Goal: Task Accomplishment & Management: Use online tool/utility

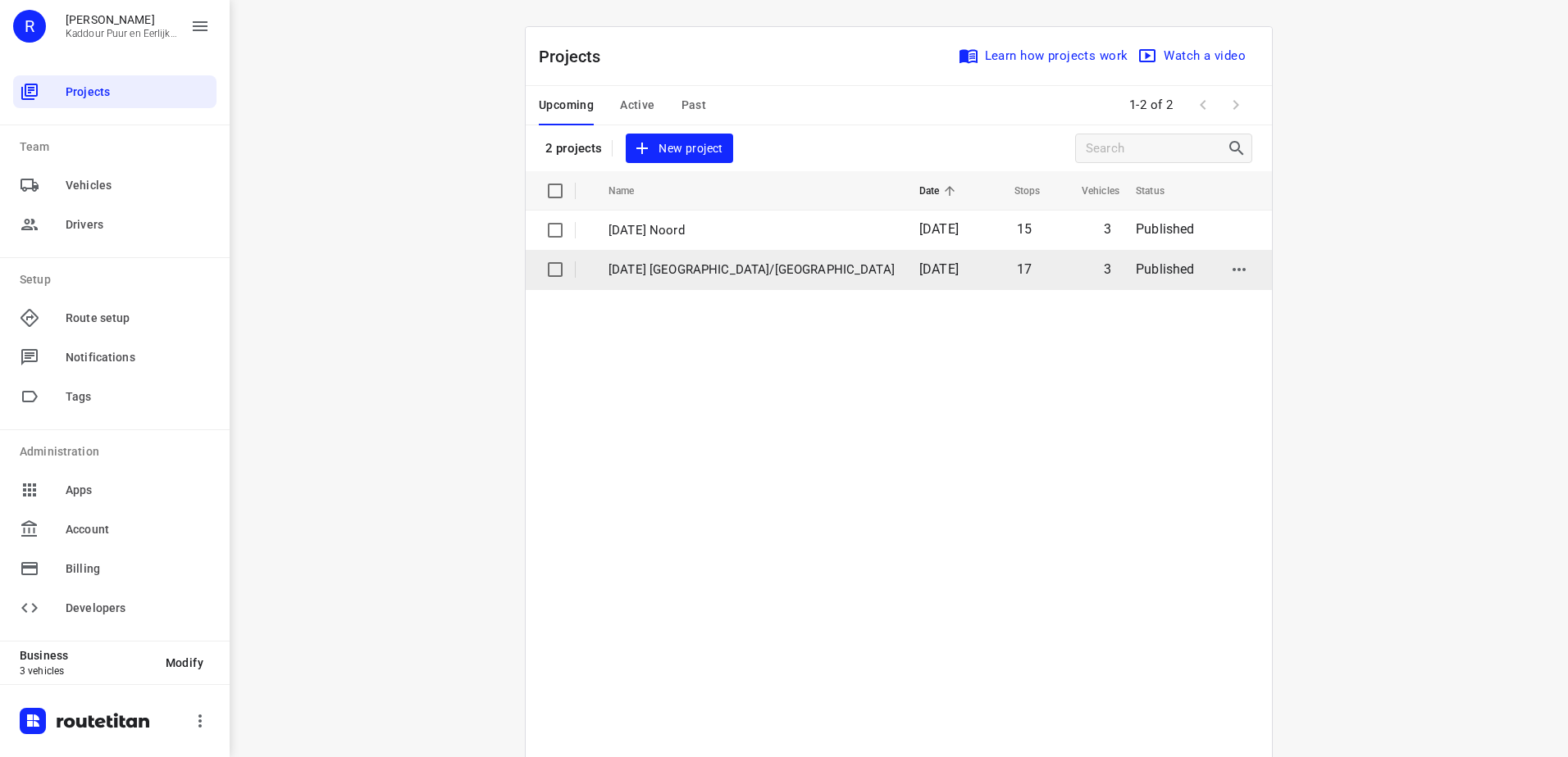
click at [919, 271] on span "[DATE]" at bounding box center [938, 269] width 39 height 16
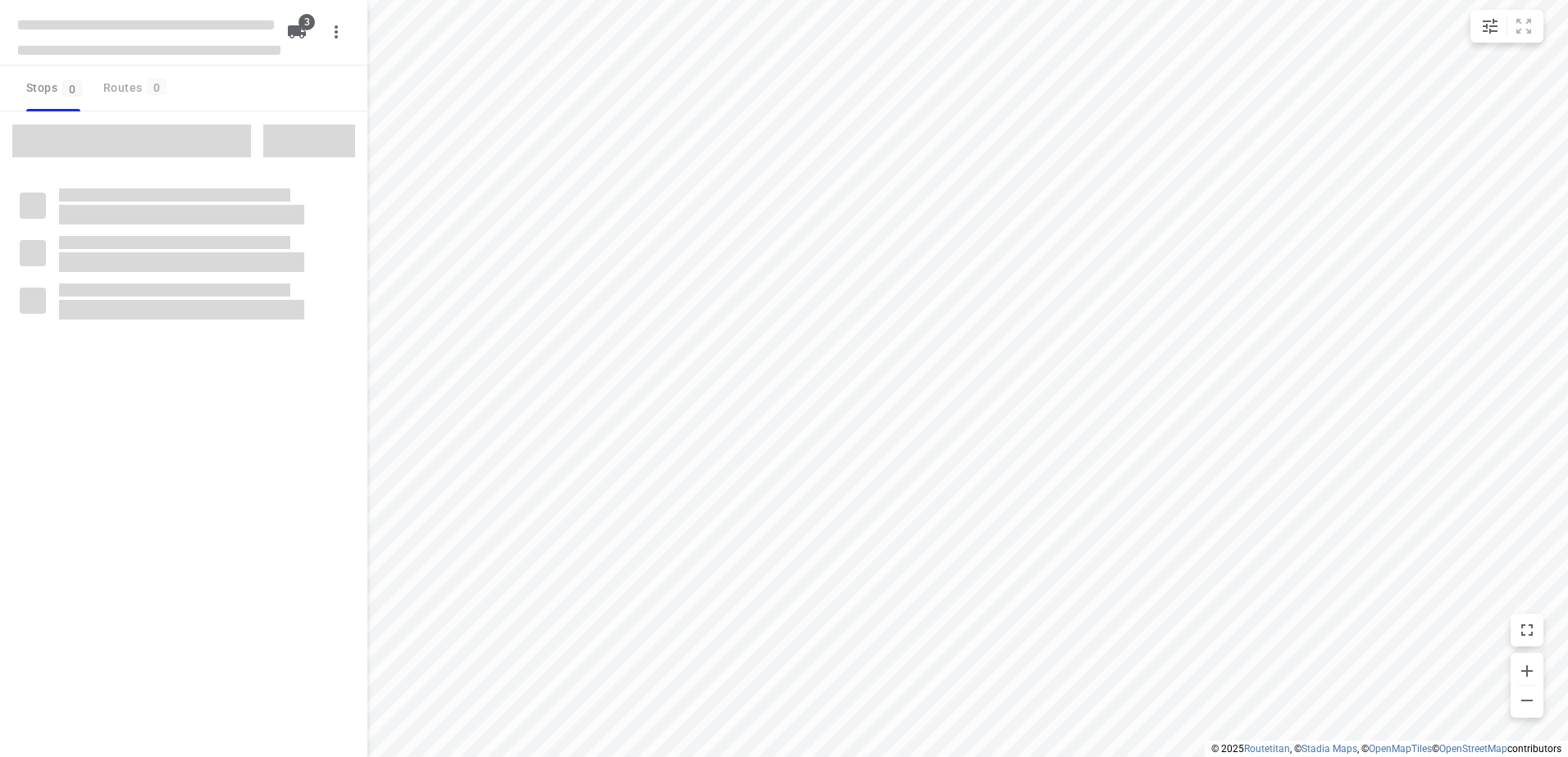
type input "distance"
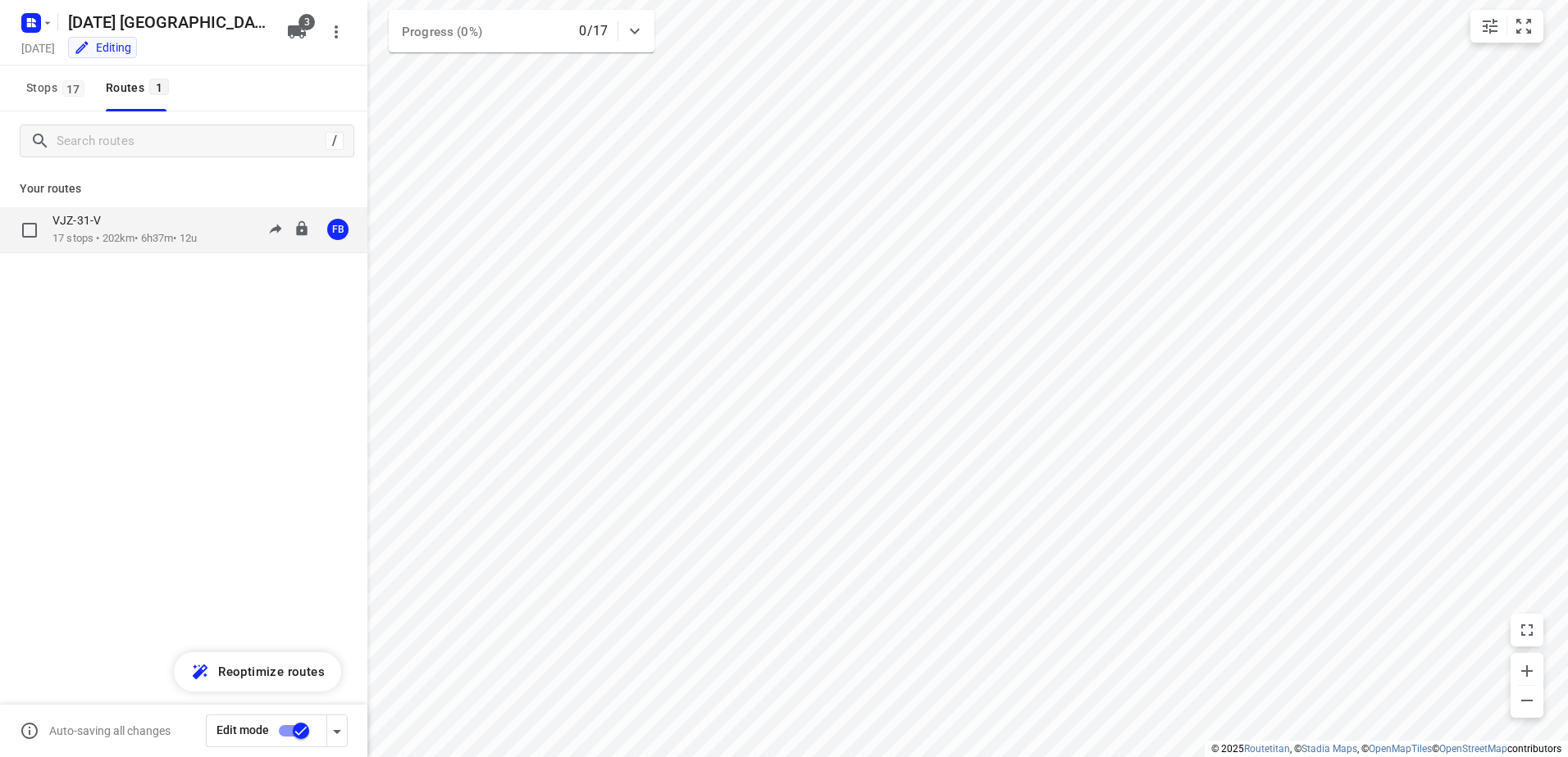
click at [163, 239] on p "17 stops • 202km • 6h37m • 12u" at bounding box center [125, 238] width 145 height 16
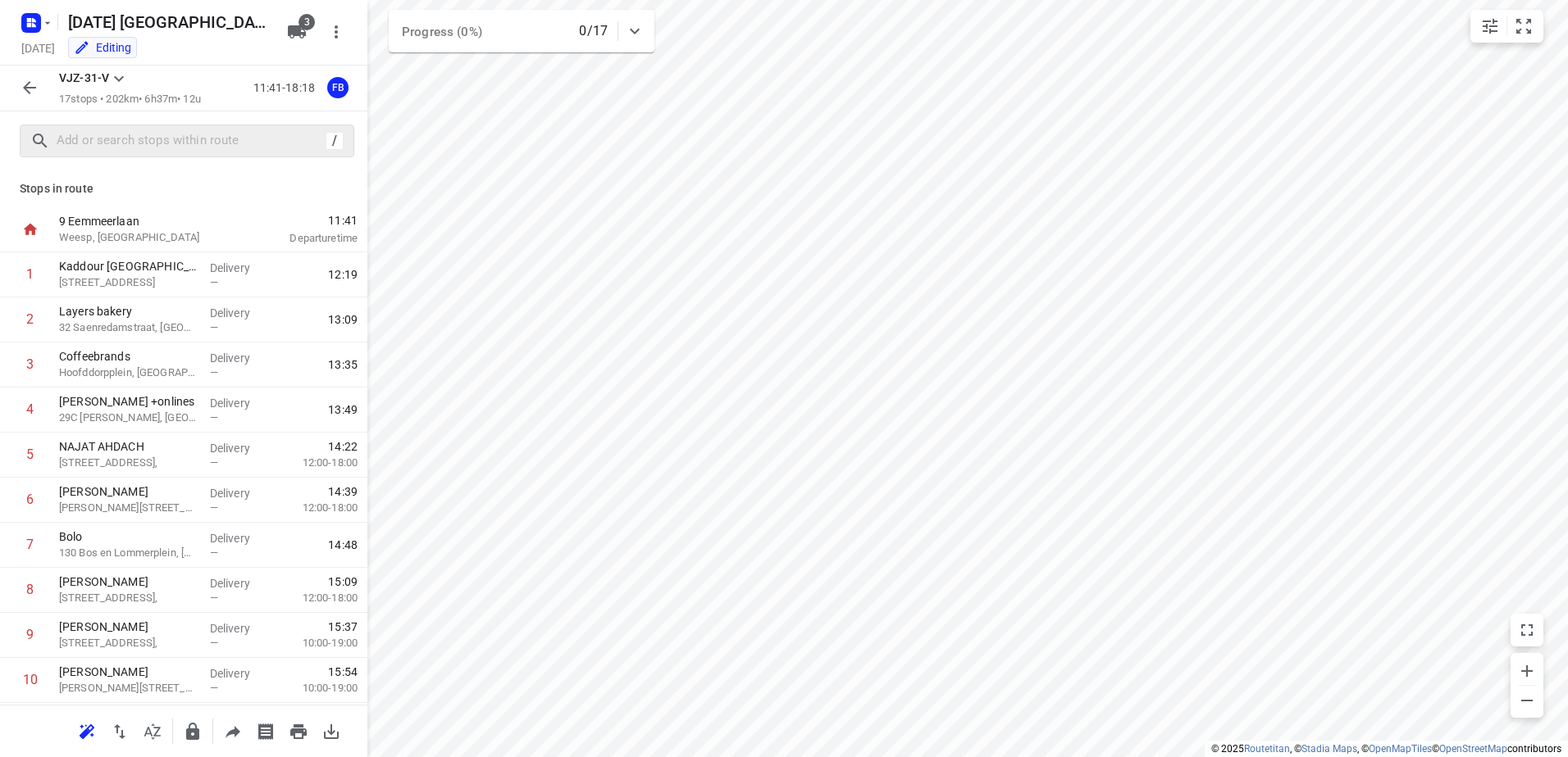
click at [159, 152] on div "/" at bounding box center [184, 140] width 367 height 59
click at [163, 139] on input "text" at bounding box center [189, 141] width 262 height 26
paste input "[PERSON_NAME]"
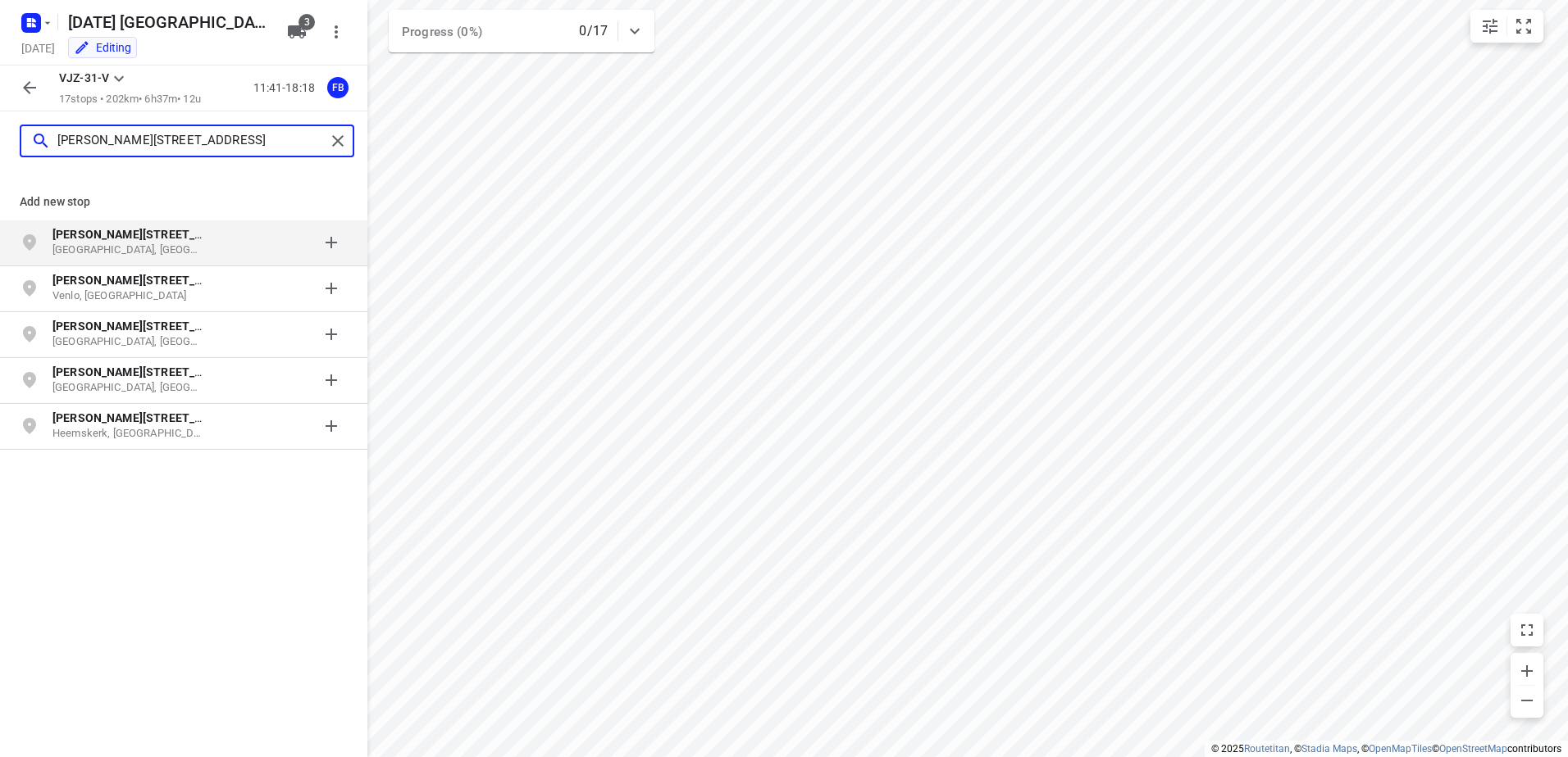
type input "[PERSON_NAME][STREET_ADDRESS]"
click at [161, 240] on b "[PERSON_NAME][STREET_ADDRESS]" at bounding box center [150, 235] width 197 height 13
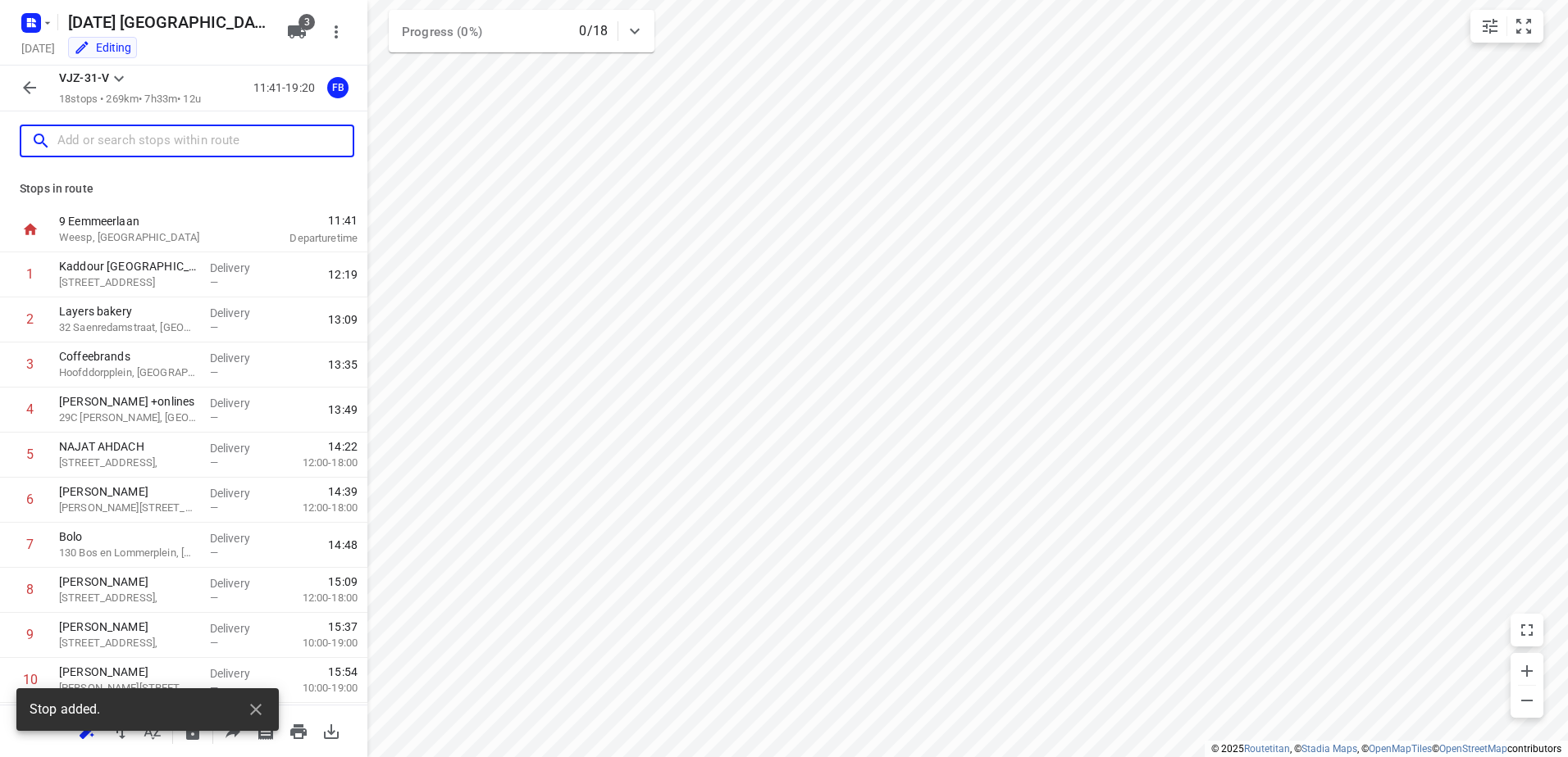
scroll to position [404, 0]
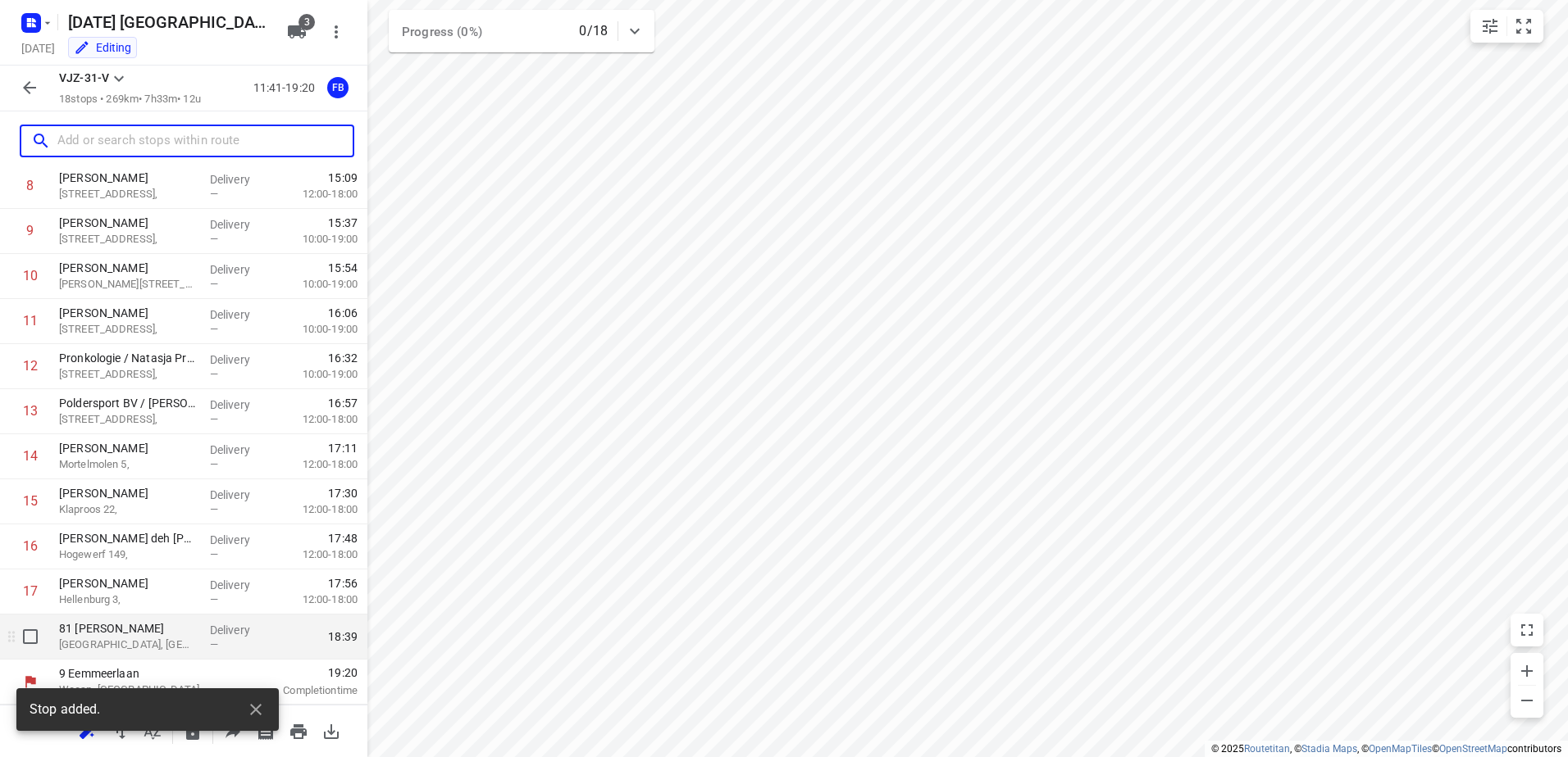
click at [122, 638] on p "[GEOGRAPHIC_DATA], [GEOGRAPHIC_DATA]" at bounding box center [128, 645] width 138 height 17
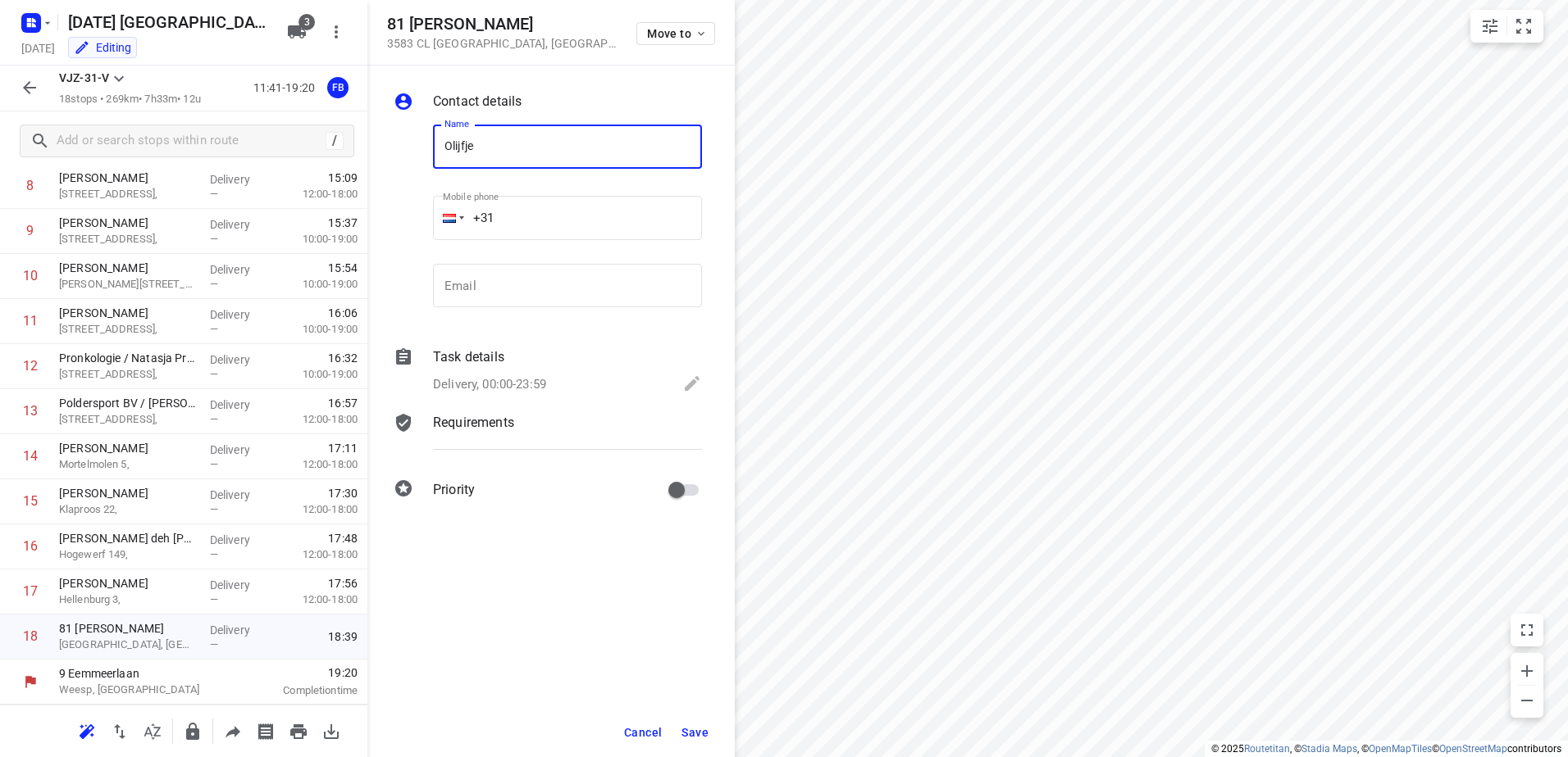
type input "Olijfje"
click at [695, 735] on span "Save" at bounding box center [695, 733] width 27 height 13
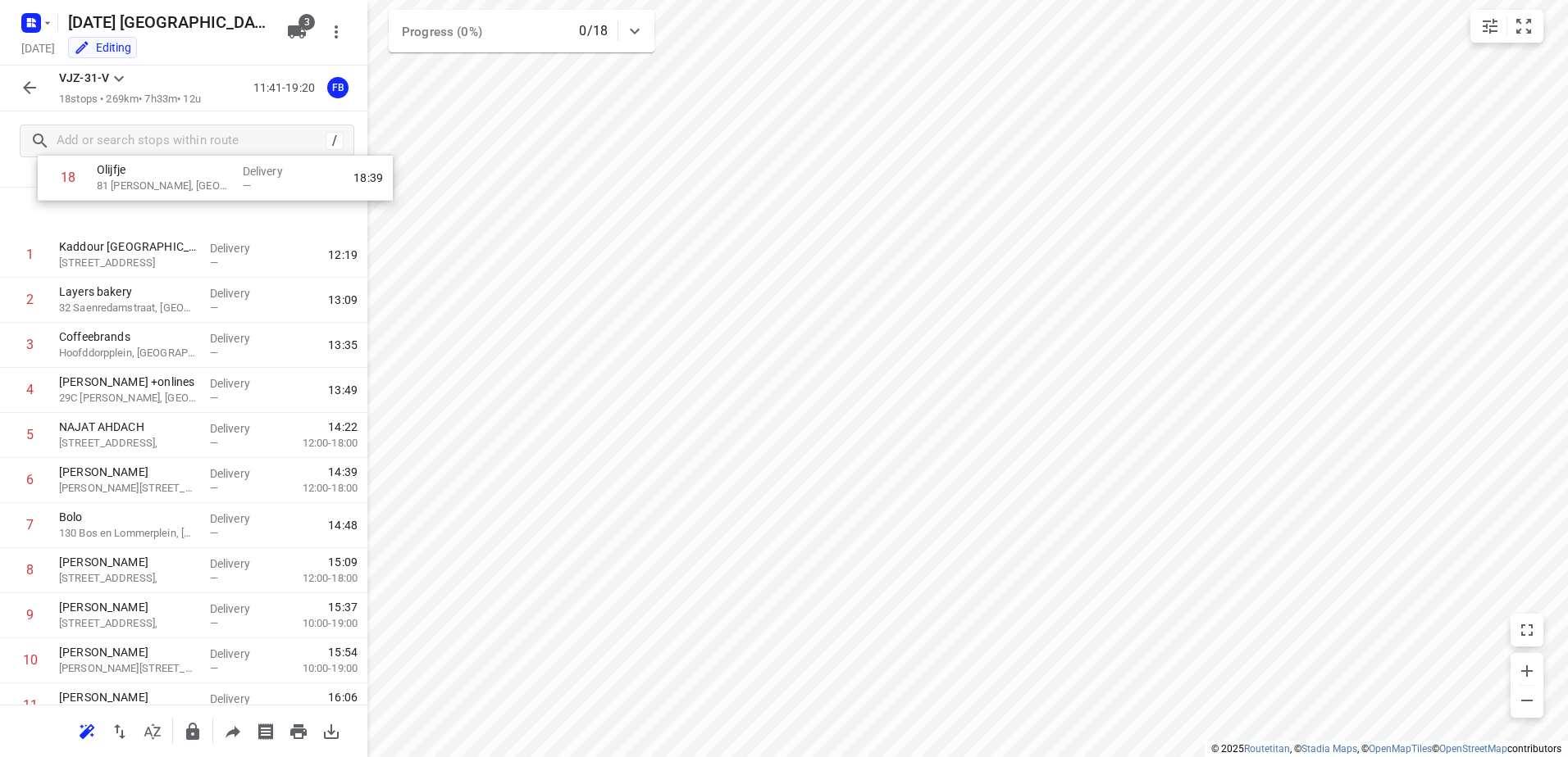
scroll to position [0, 0]
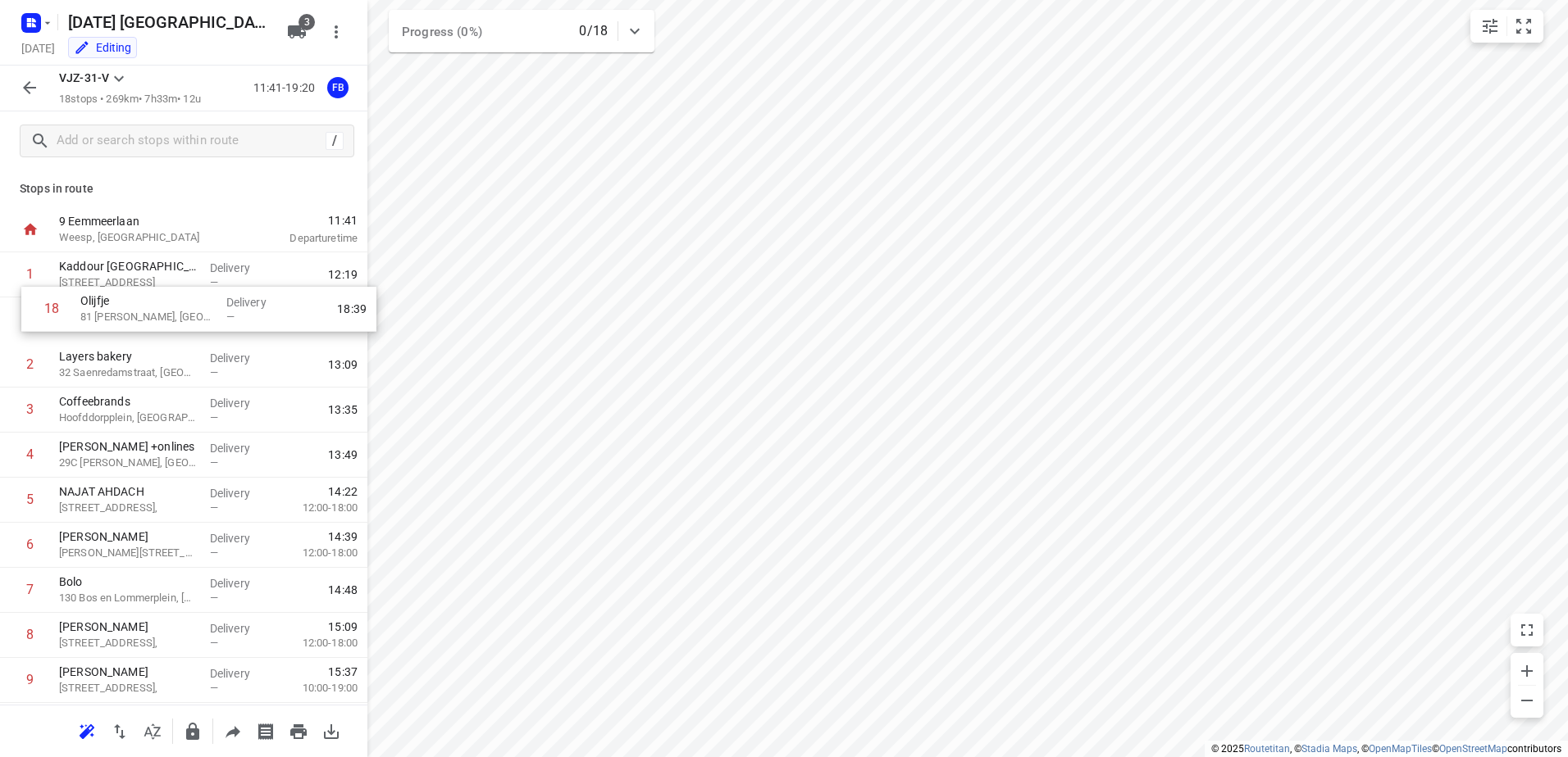
drag, startPoint x: 166, startPoint y: 650, endPoint x: 191, endPoint y: 323, distance: 328.0
click at [191, 323] on div "1 Kaddour Utrecht 111 Haroekoeplein, [GEOGRAPHIC_DATA] Delivery — 12:19 2 Layer…" at bounding box center [184, 658] width 367 height 812
click at [32, 92] on icon "button" at bounding box center [30, 88] width 20 height 20
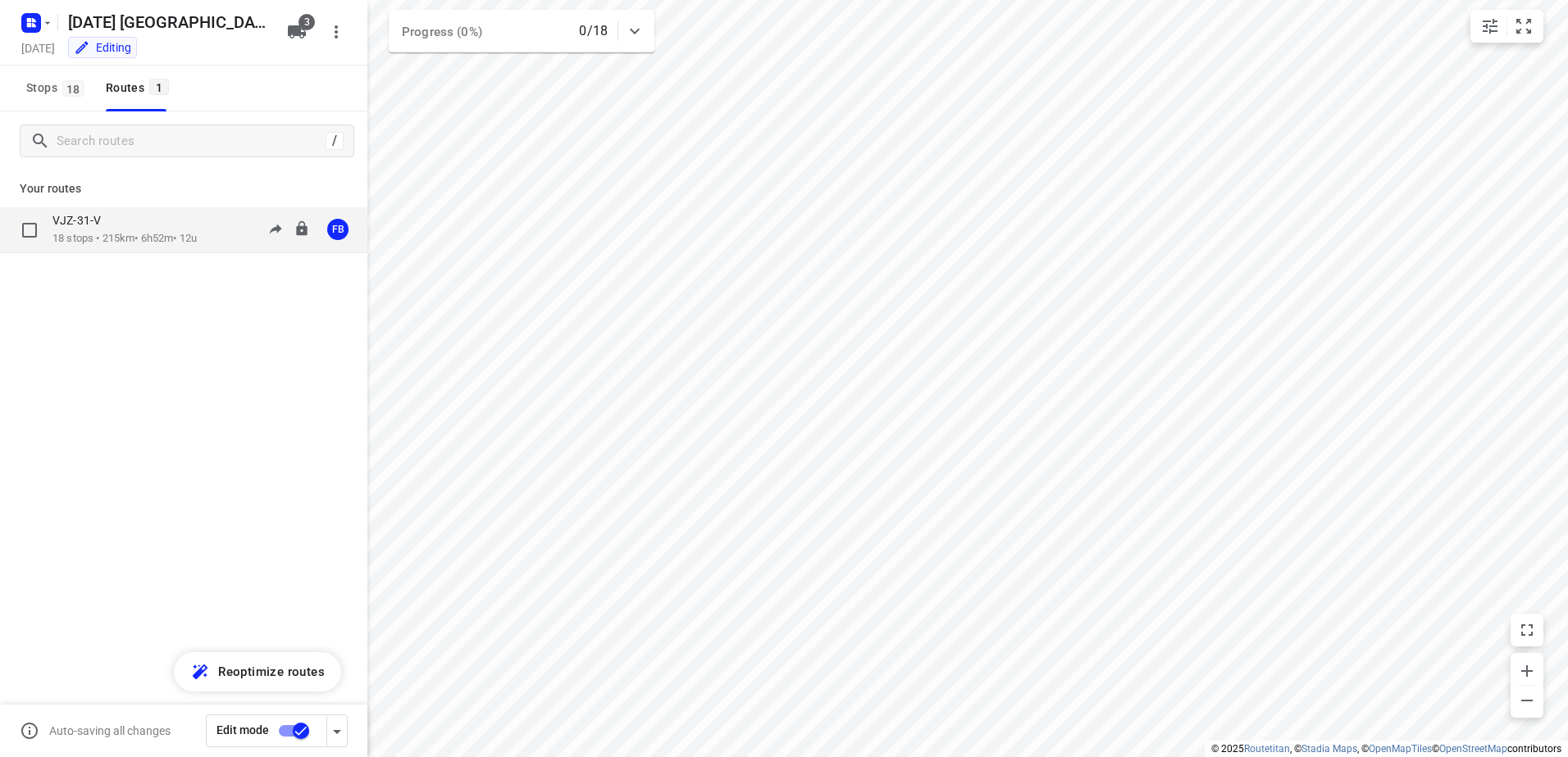
click at [197, 237] on p "18 stops • 215km • 6h52m • 12u" at bounding box center [125, 238] width 145 height 16
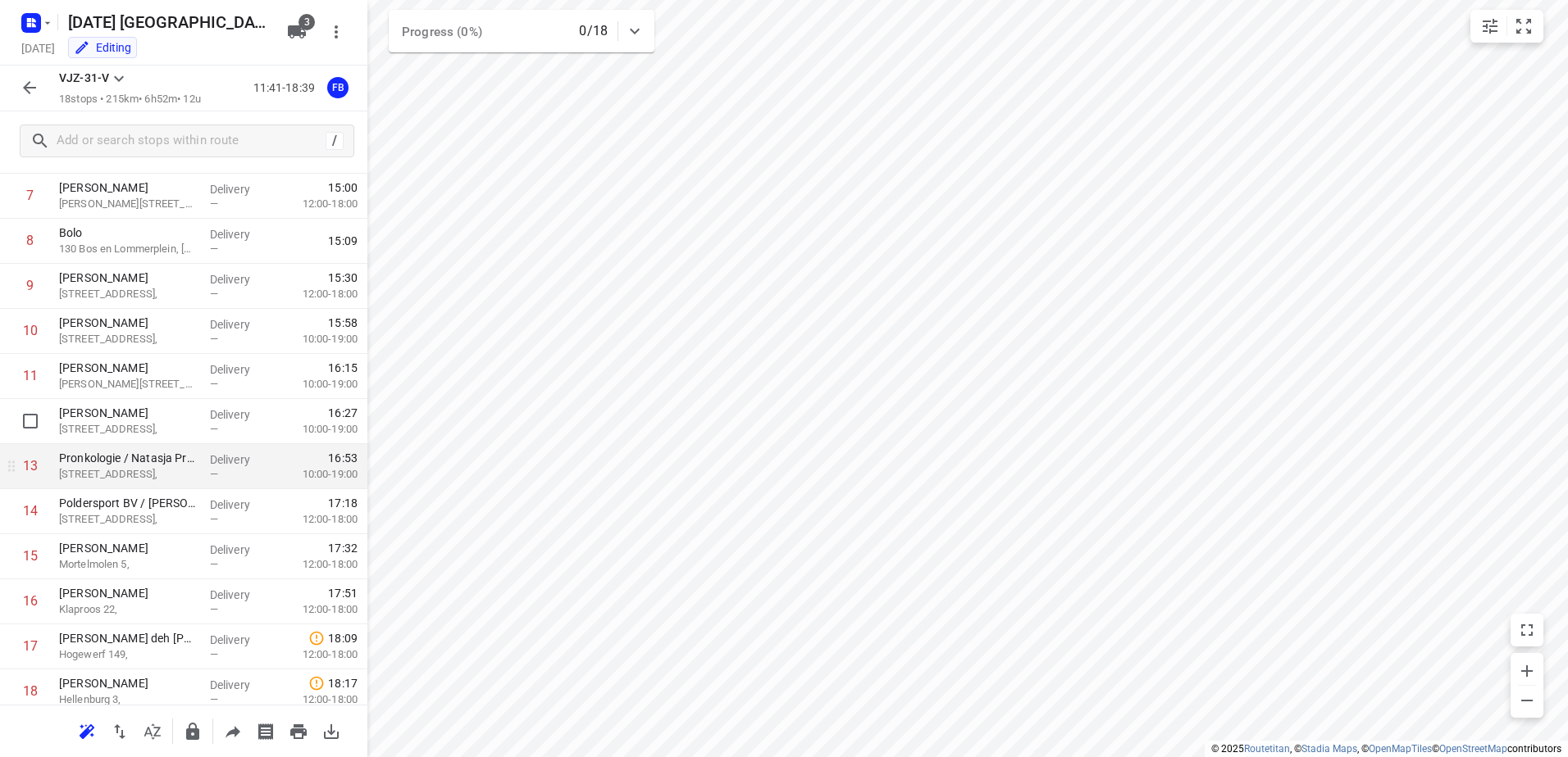
scroll to position [404, 0]
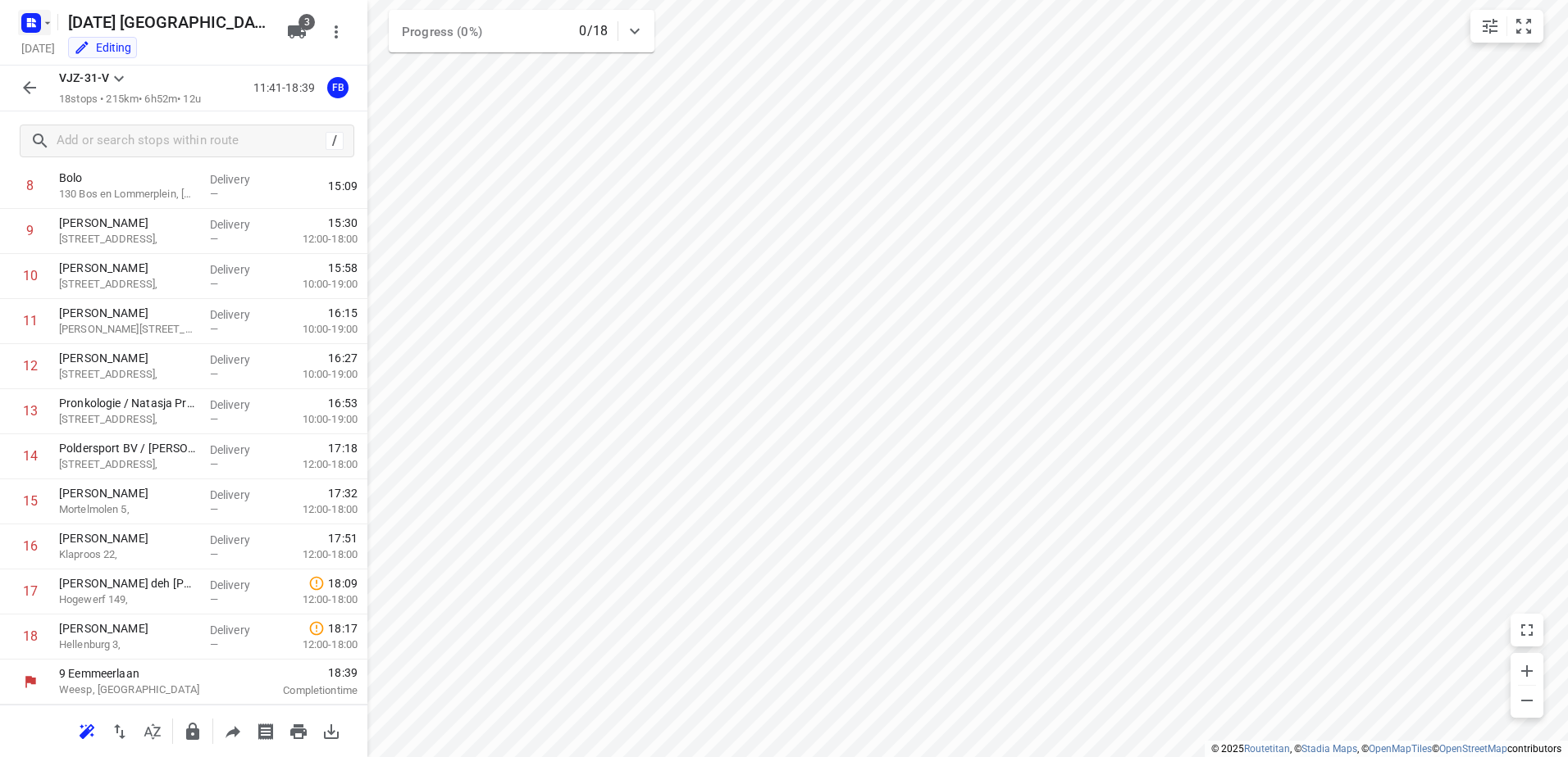
click at [31, 21] on icon "button" at bounding box center [29, 20] width 4 height 4
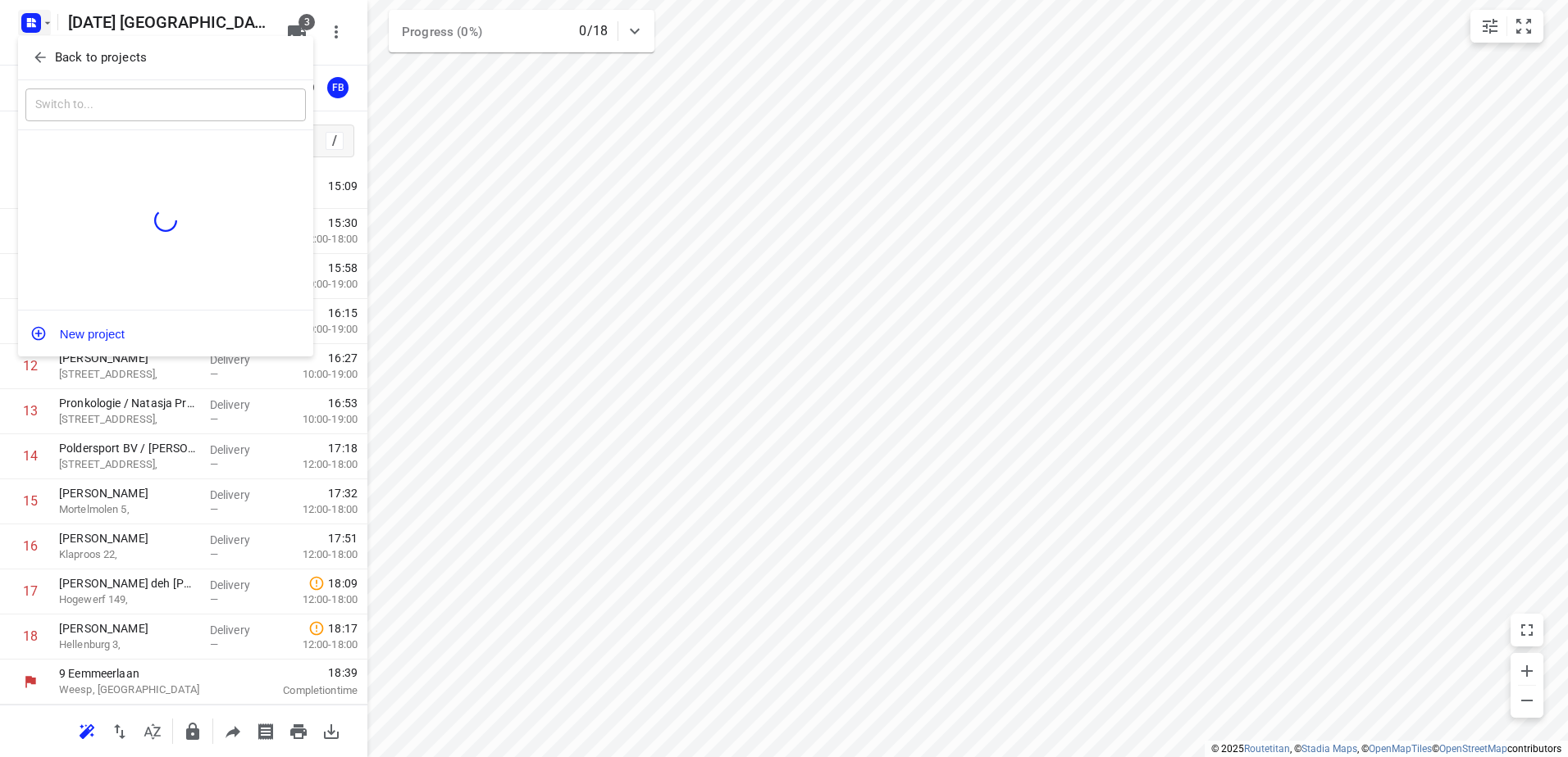
click at [26, 61] on button "Back to projects" at bounding box center [166, 57] width 281 height 27
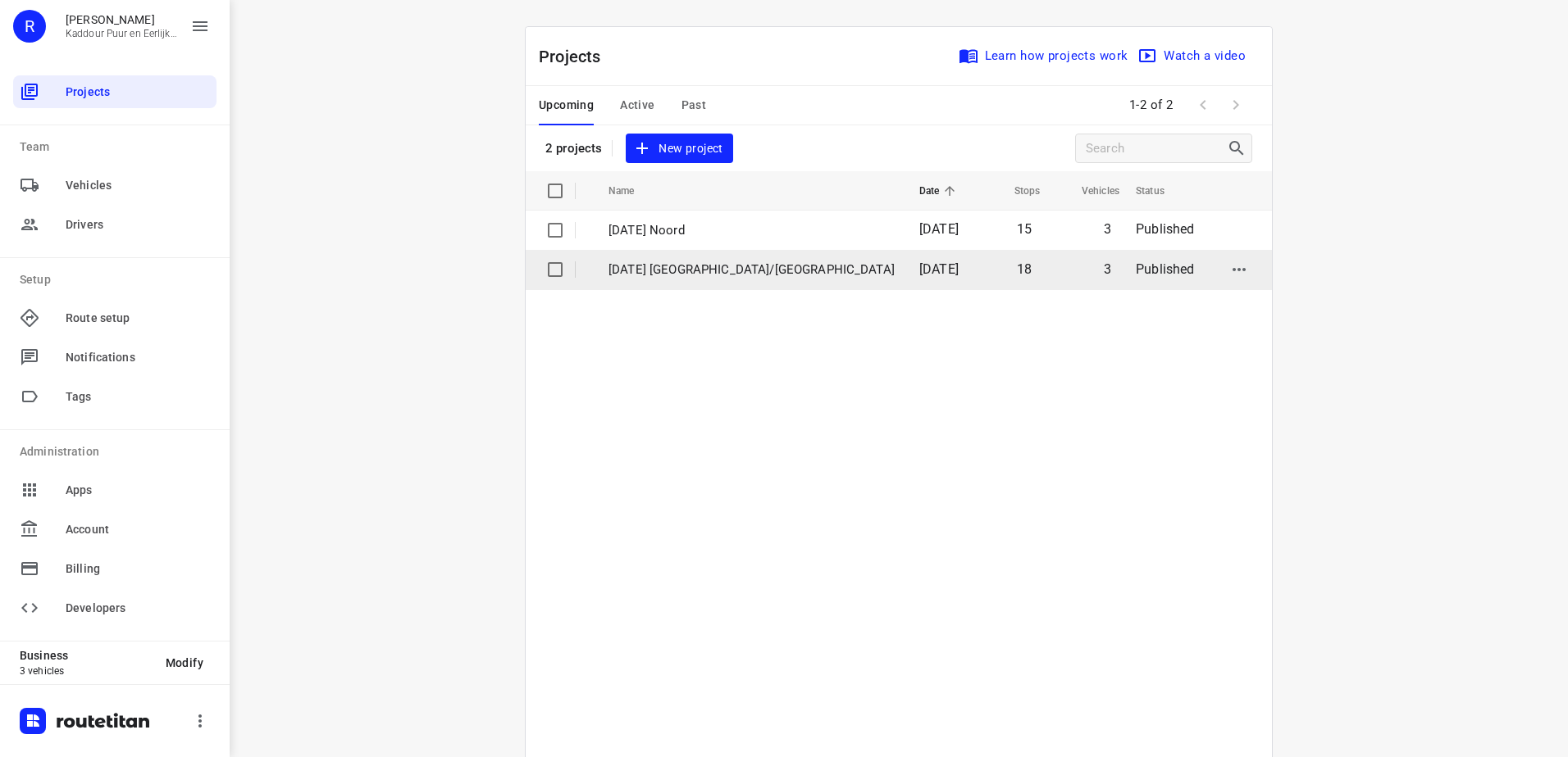
click at [632, 269] on p "[DATE] [GEOGRAPHIC_DATA]/[GEOGRAPHIC_DATA]" at bounding box center [752, 270] width 287 height 19
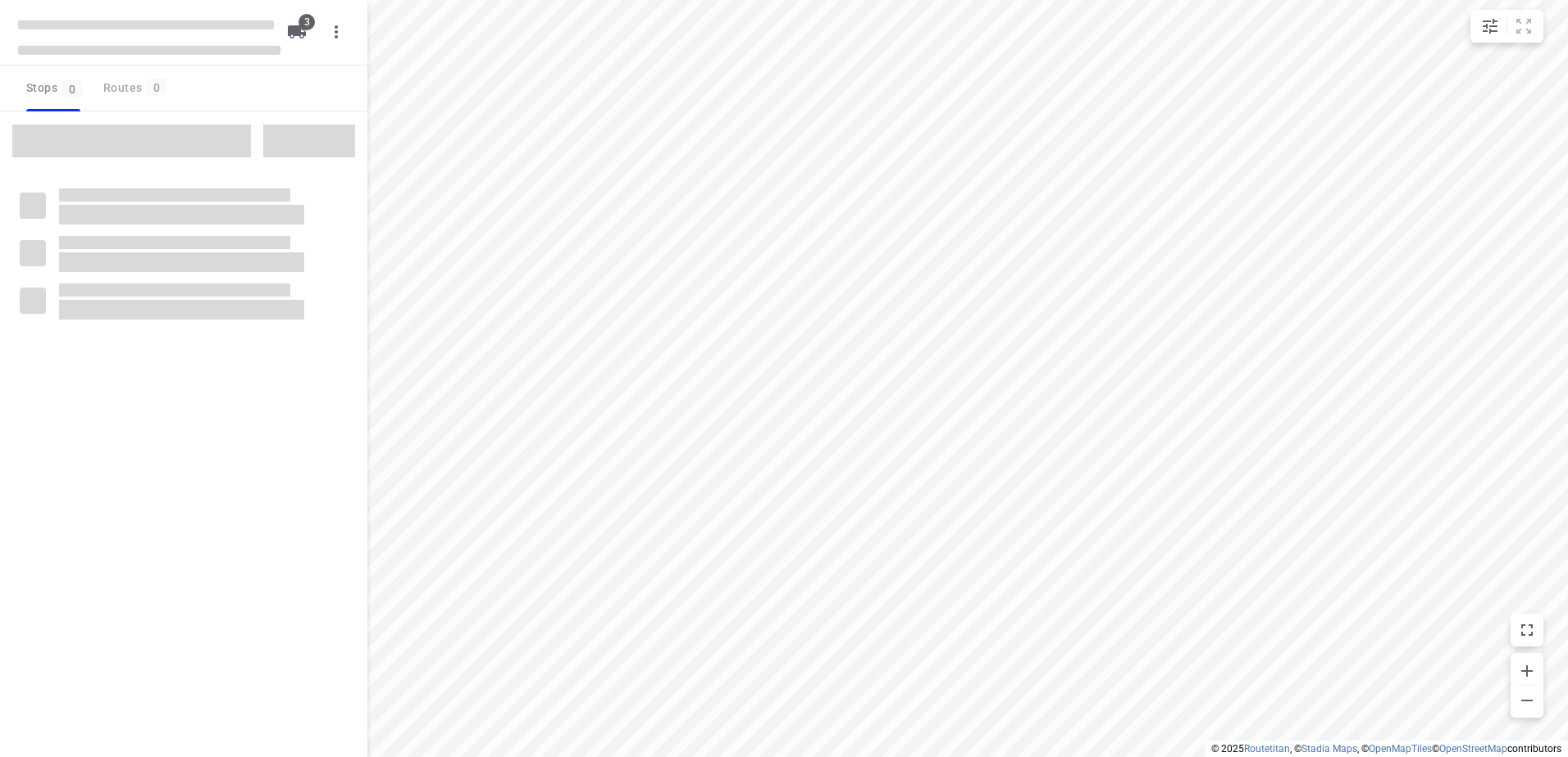
type input "distance"
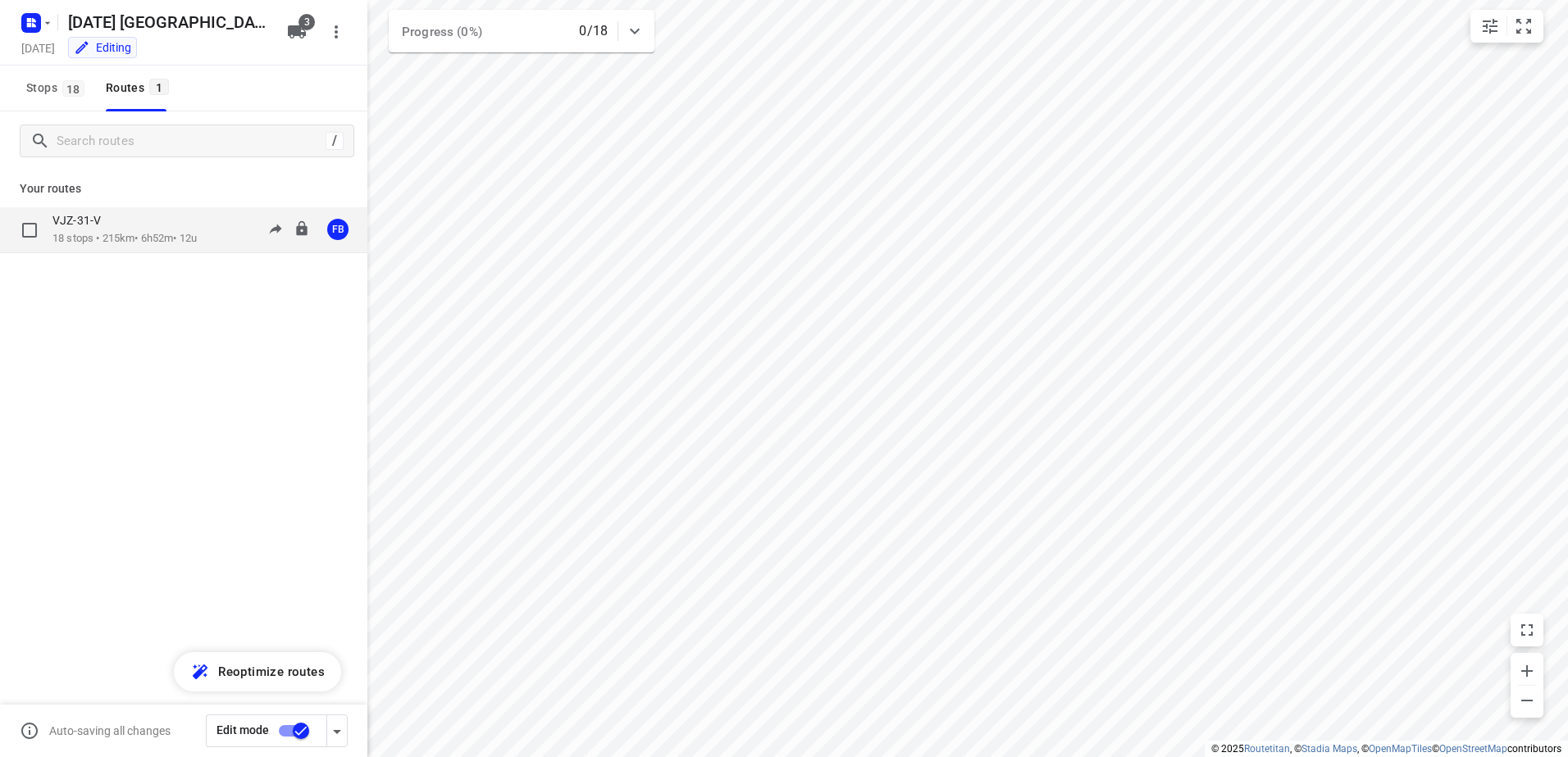
click at [156, 226] on div "VJZ-31-V" at bounding box center [125, 222] width 145 height 18
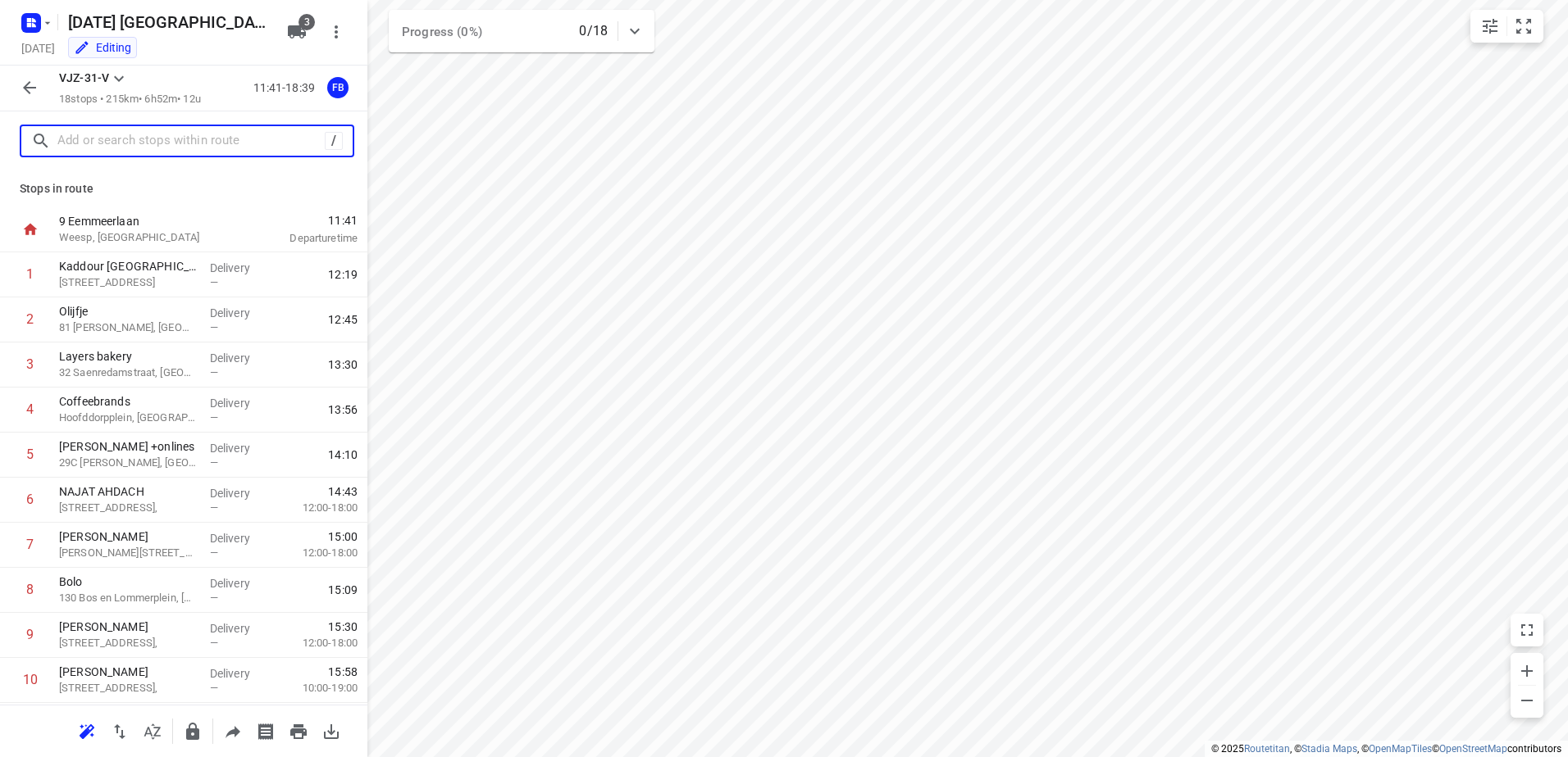
click at [145, 153] on input "text" at bounding box center [191, 141] width 267 height 26
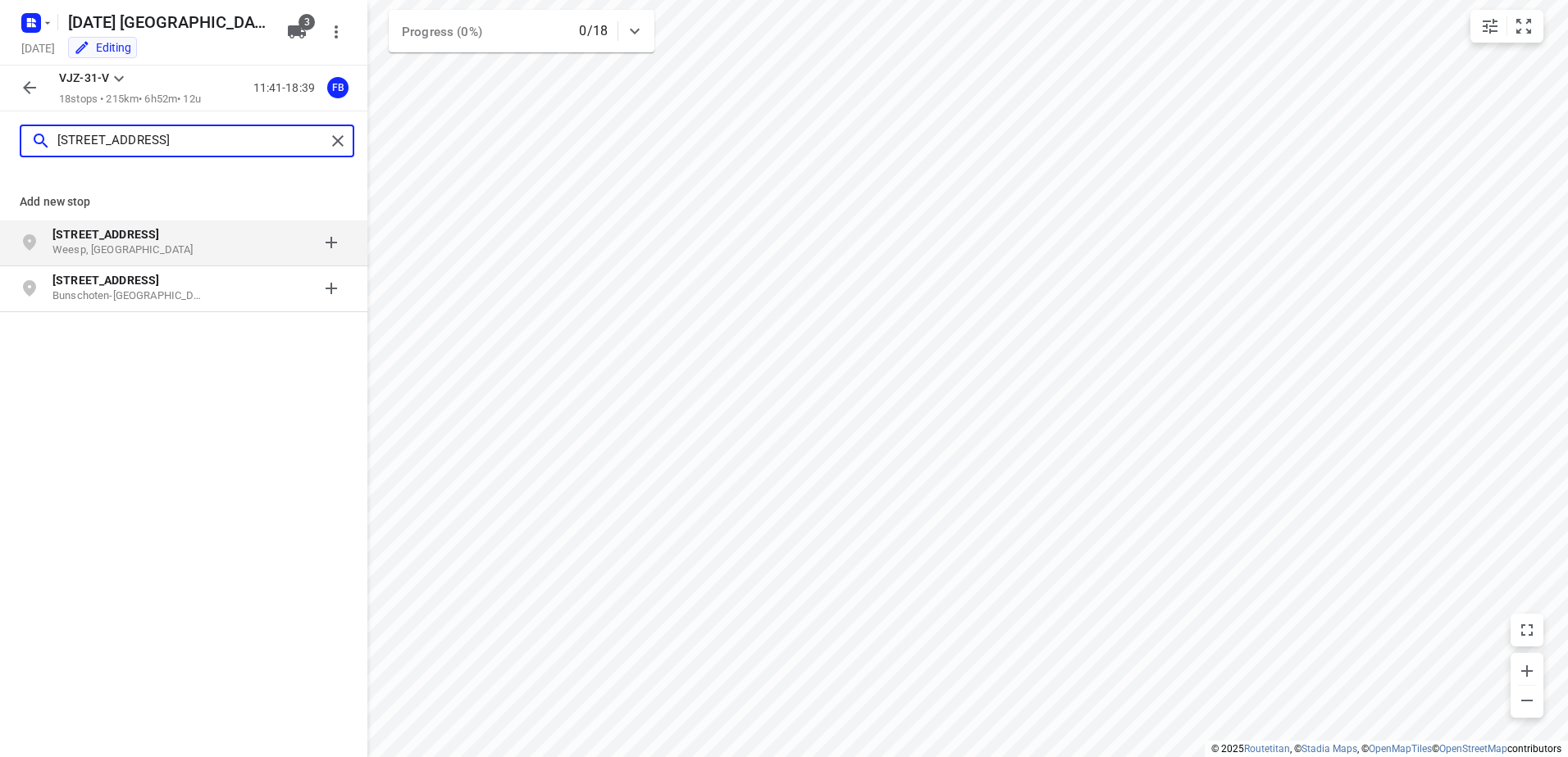
type input "[STREET_ADDRESS]"
click at [141, 228] on p "[STREET_ADDRESS]" at bounding box center [128, 235] width 151 height 17
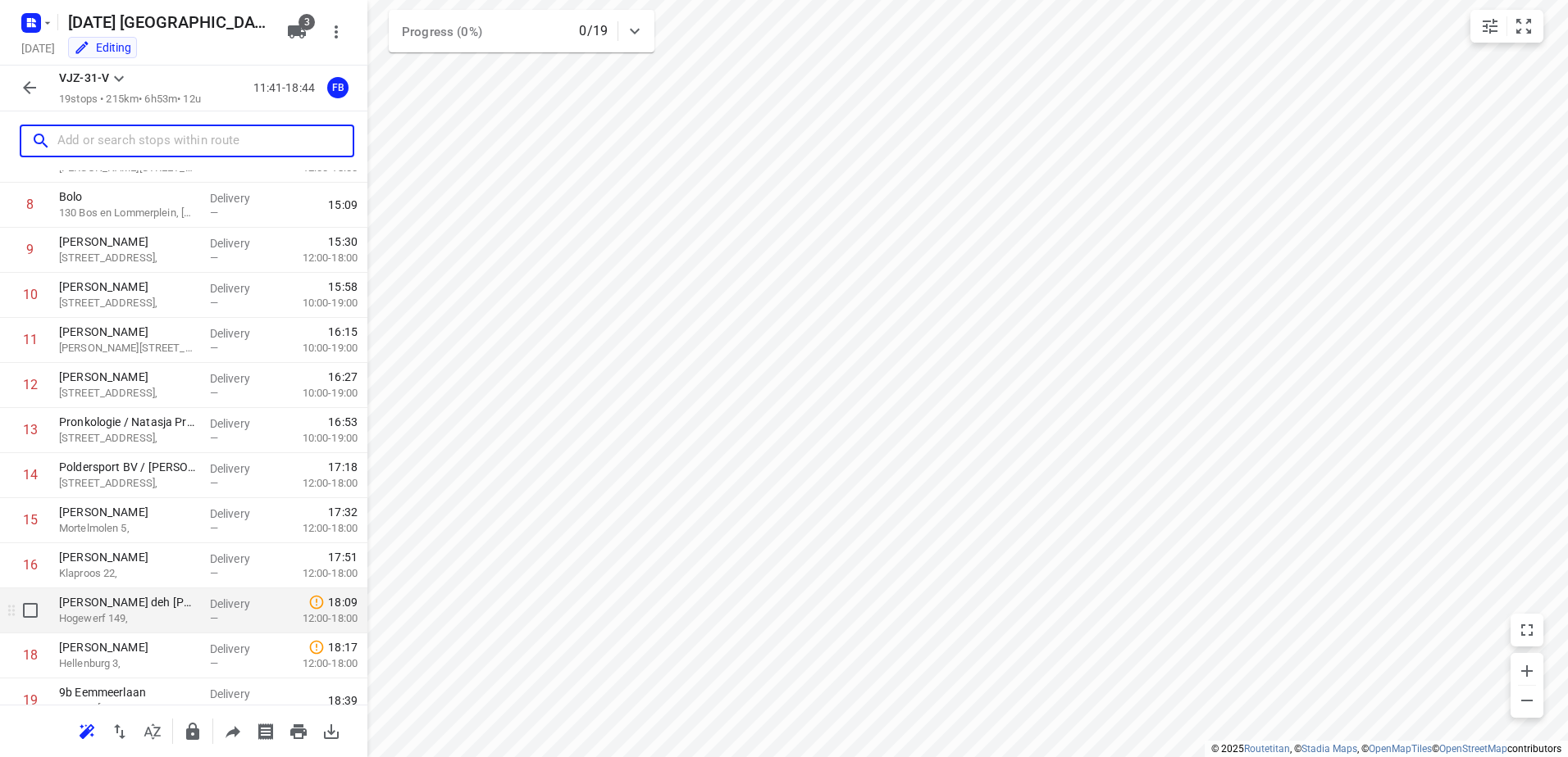
scroll to position [449, 0]
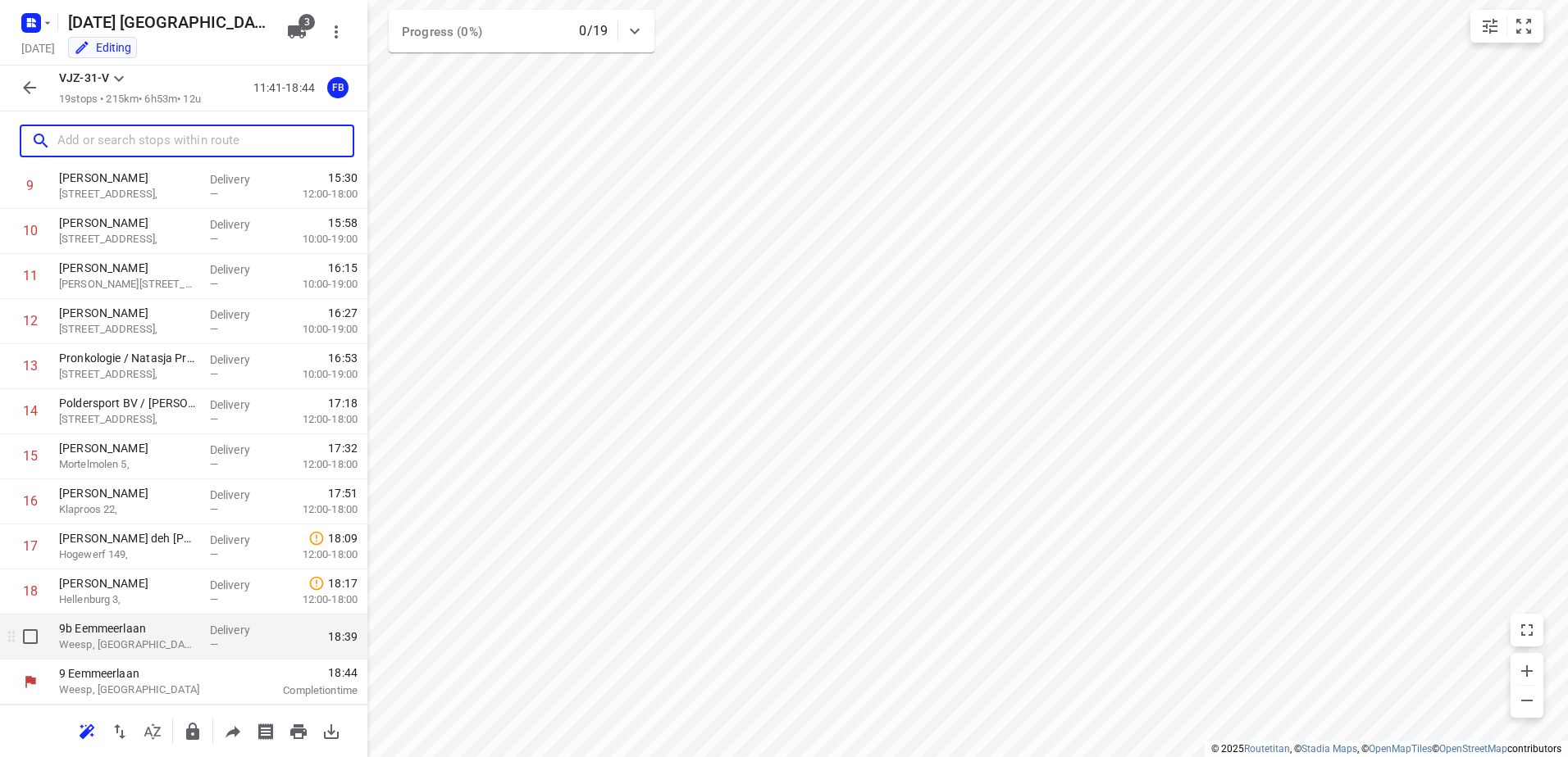
click at [166, 633] on p "9b Eemmeerlaan" at bounding box center [128, 628] width 138 height 17
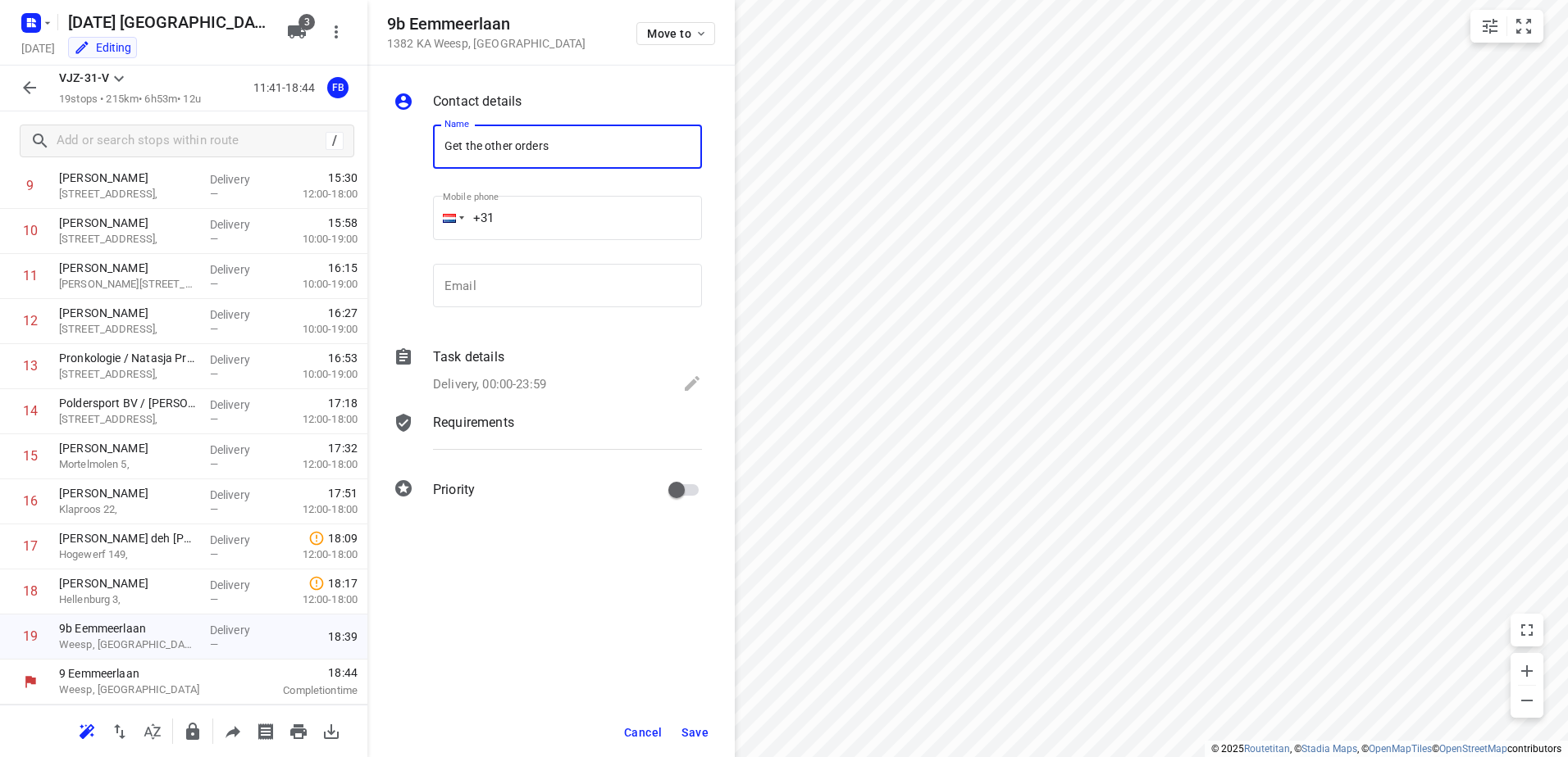
type input "Get the other orders"
click at [702, 730] on span "Save" at bounding box center [695, 733] width 27 height 13
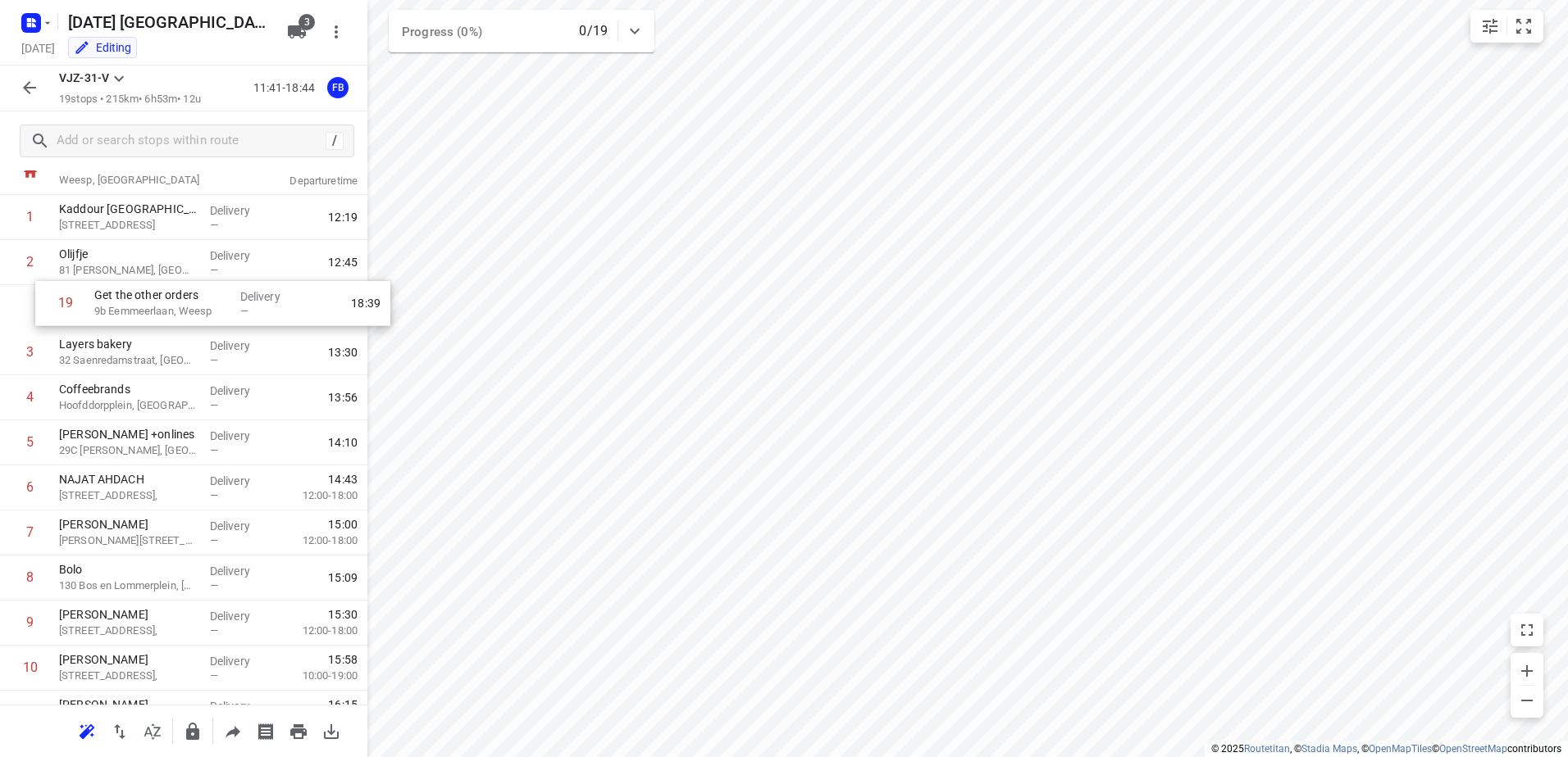
scroll to position [56, 0]
drag, startPoint x: 120, startPoint y: 627, endPoint x: 142, endPoint y: 291, distance: 336.7
click at [143, 291] on div "1 Kaddour Utrecht 111 Haroekoeplein, [GEOGRAPHIC_DATA] Delivery — 12:19 2 Olijf…" at bounding box center [184, 625] width 367 height 857
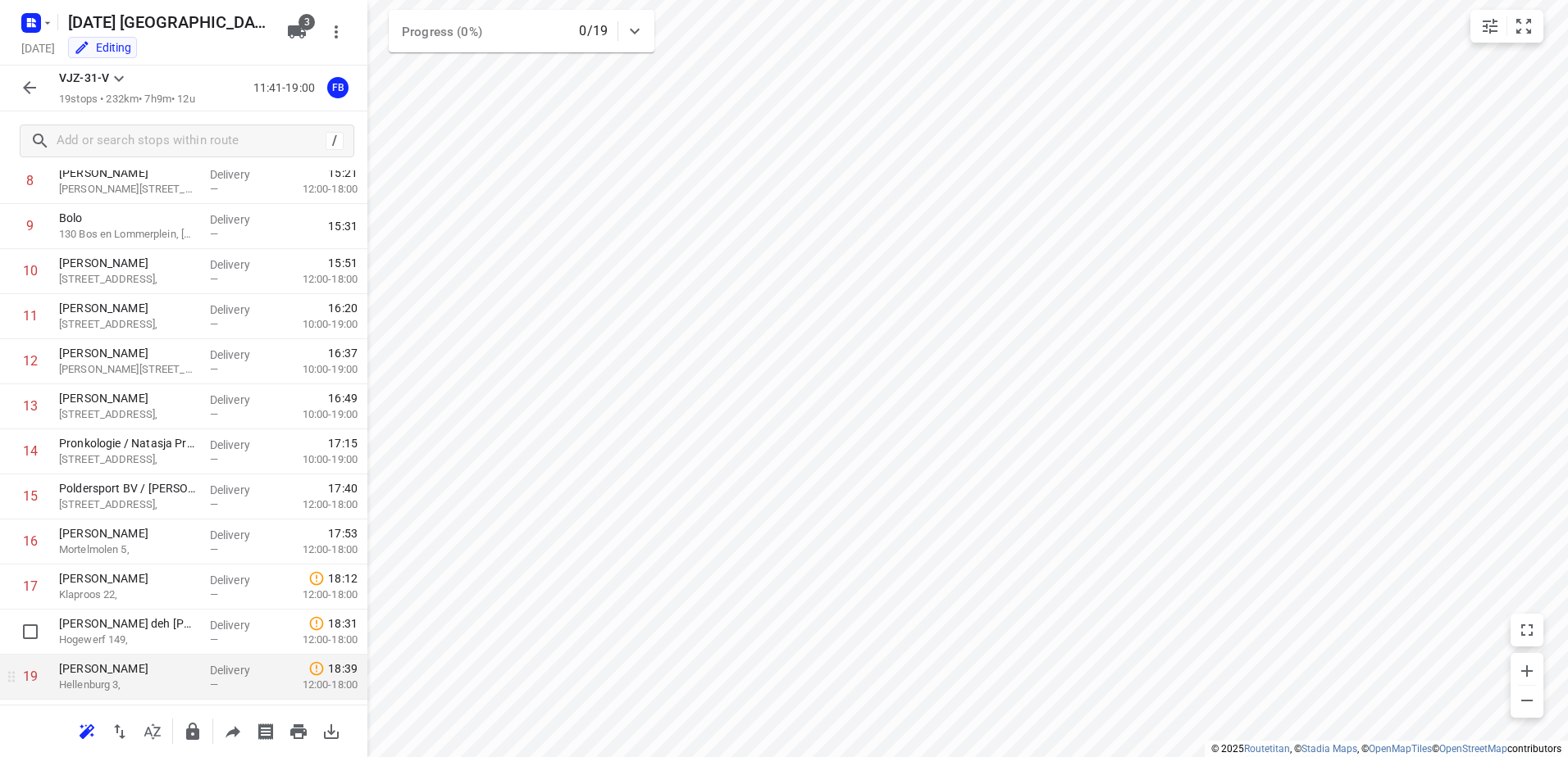
scroll to position [449, 0]
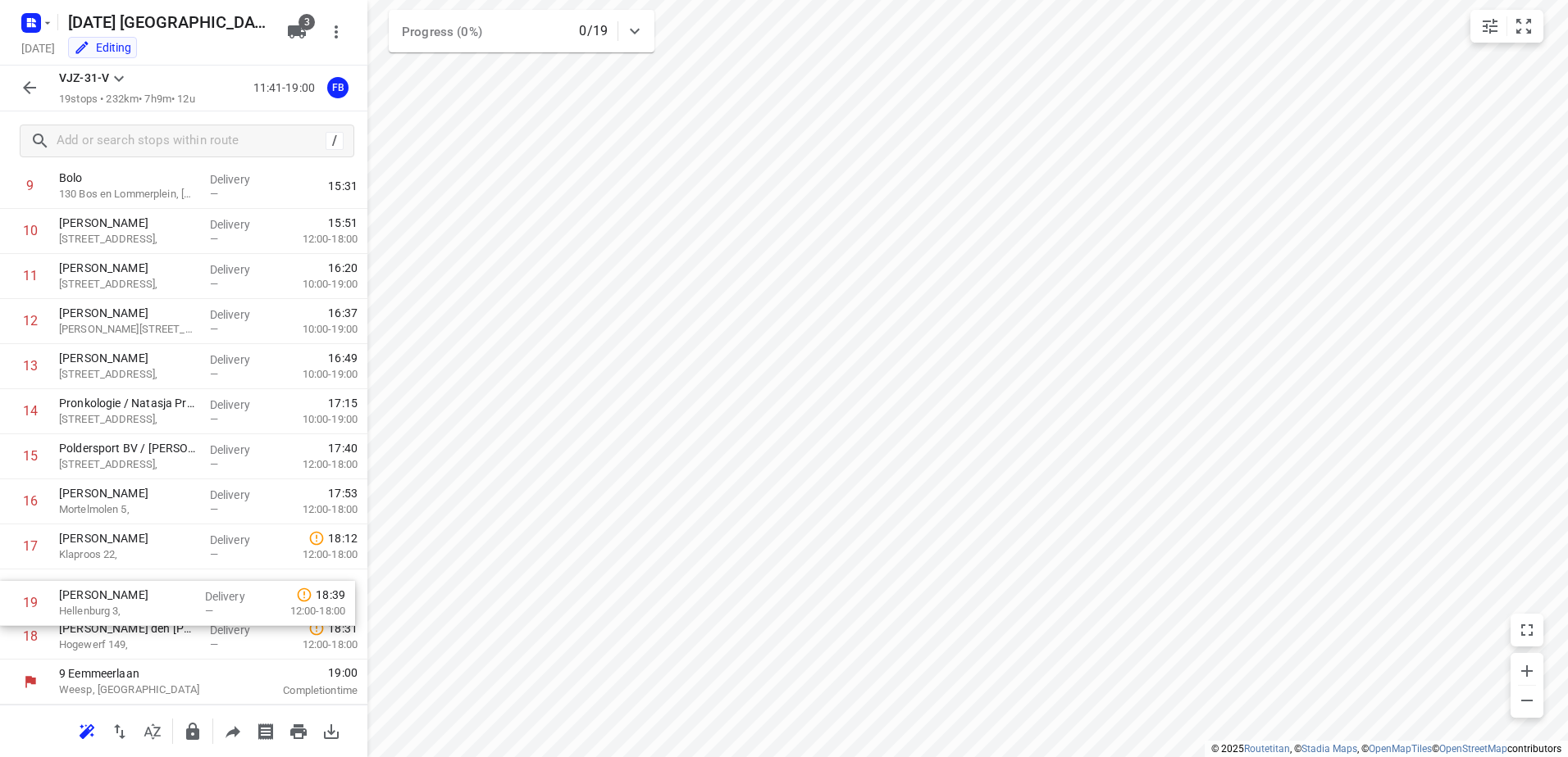
drag, startPoint x: 118, startPoint y: 647, endPoint x: 119, endPoint y: 598, distance: 49.0
click at [119, 598] on div "1 Kaddour Utrecht 111 Haroekoeplein, [GEOGRAPHIC_DATA] Delivery — 12:19 2 Olijf…" at bounding box center [184, 232] width 367 height 857
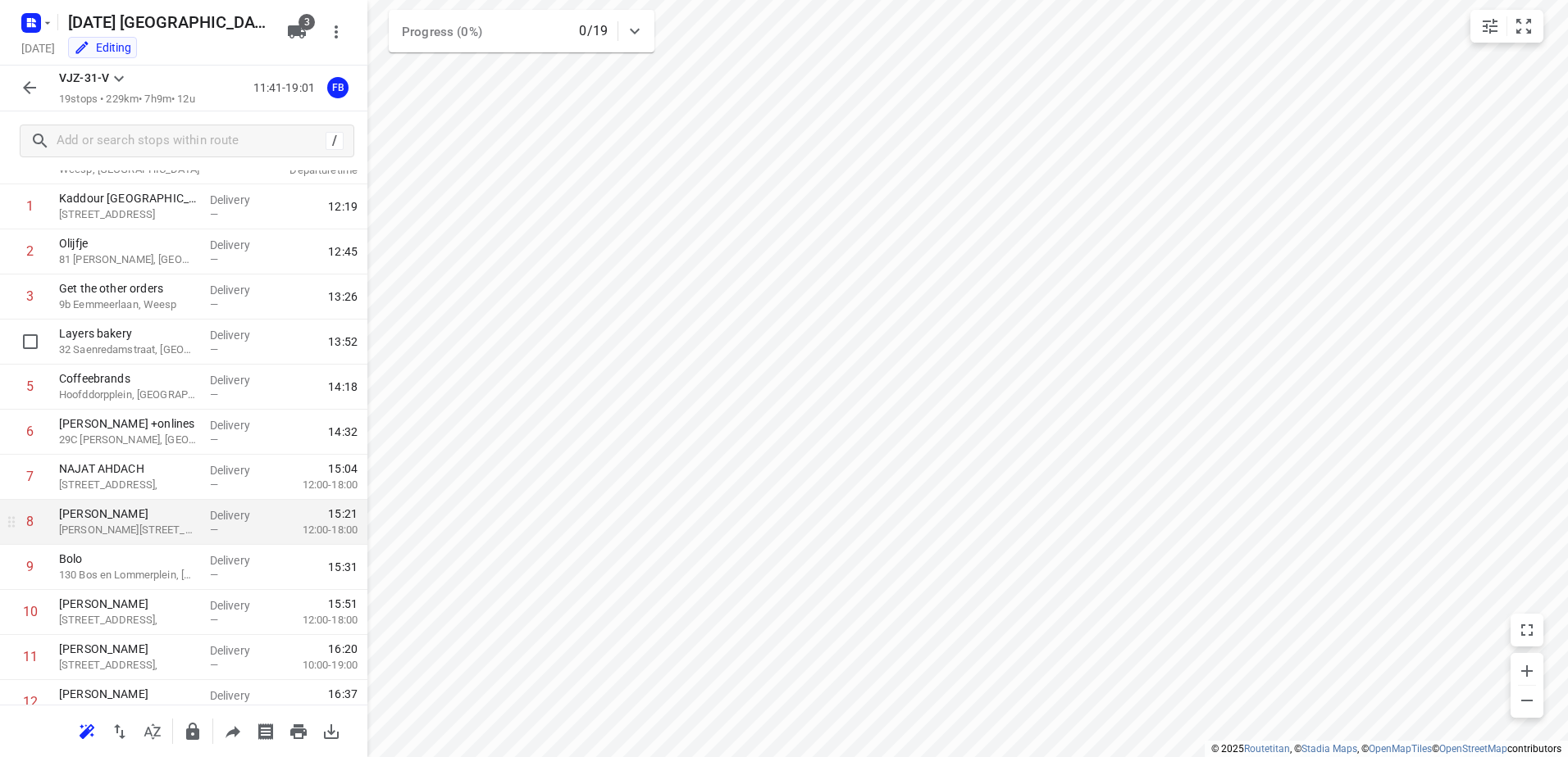
scroll to position [0, 0]
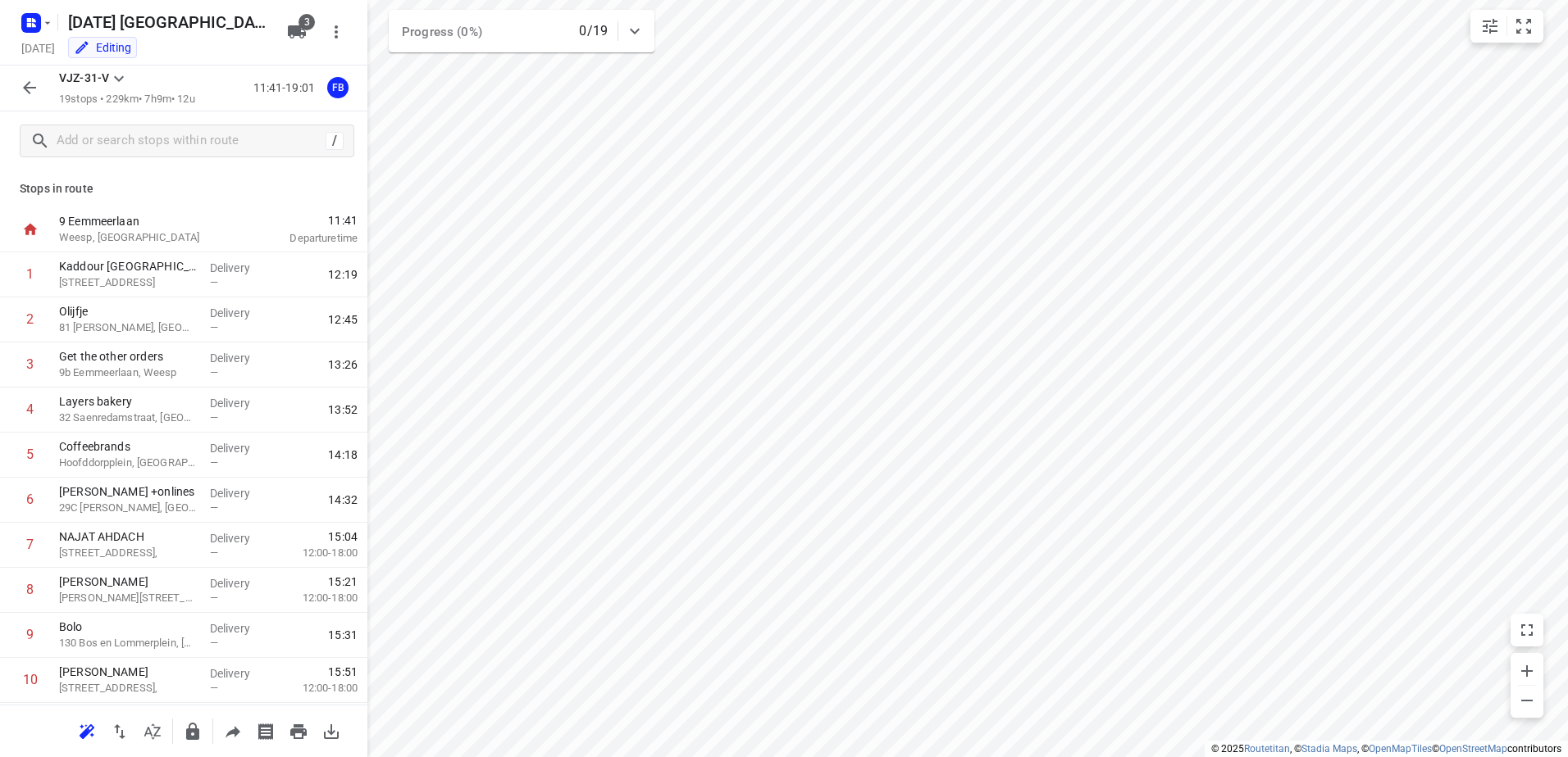
click at [33, 94] on icon "button" at bounding box center [30, 88] width 20 height 20
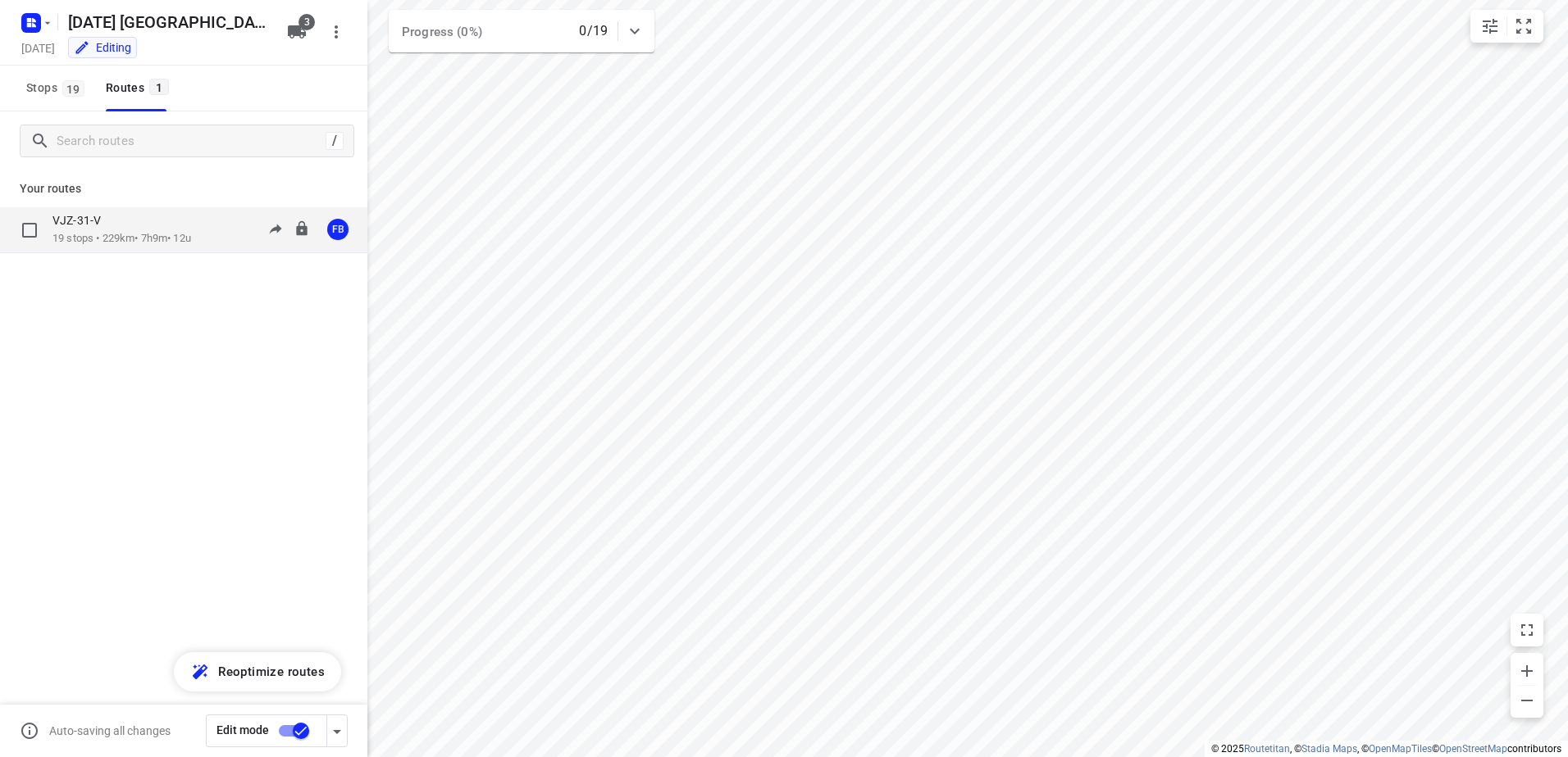
click at [168, 242] on p "19 stops • 229km • 7h9m • 12u" at bounding box center [121, 238] width 139 height 16
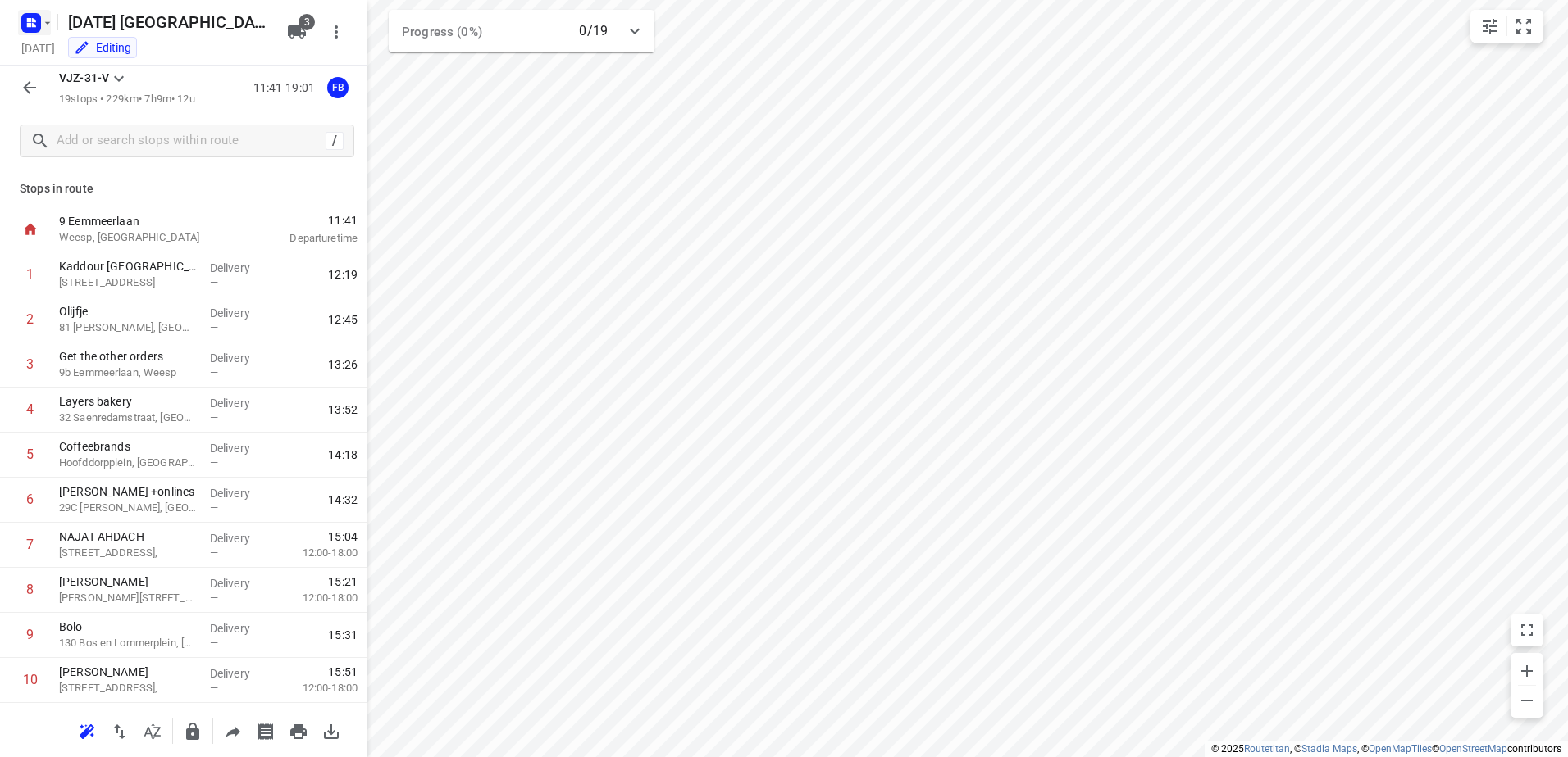
click at [39, 23] on rect "button" at bounding box center [32, 23] width 20 height 20
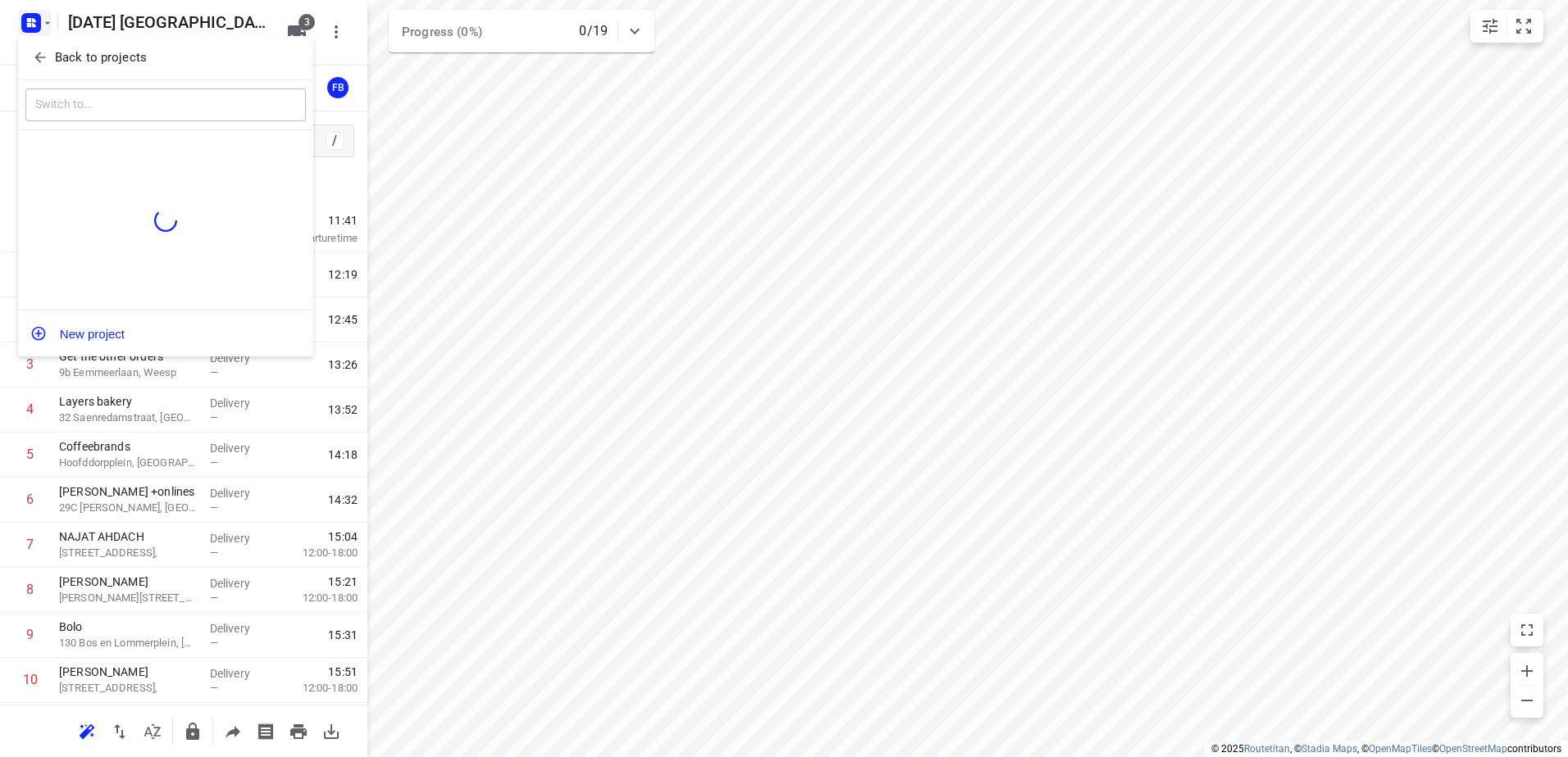
click at [40, 55] on icon "button" at bounding box center [41, 57] width 17 height 17
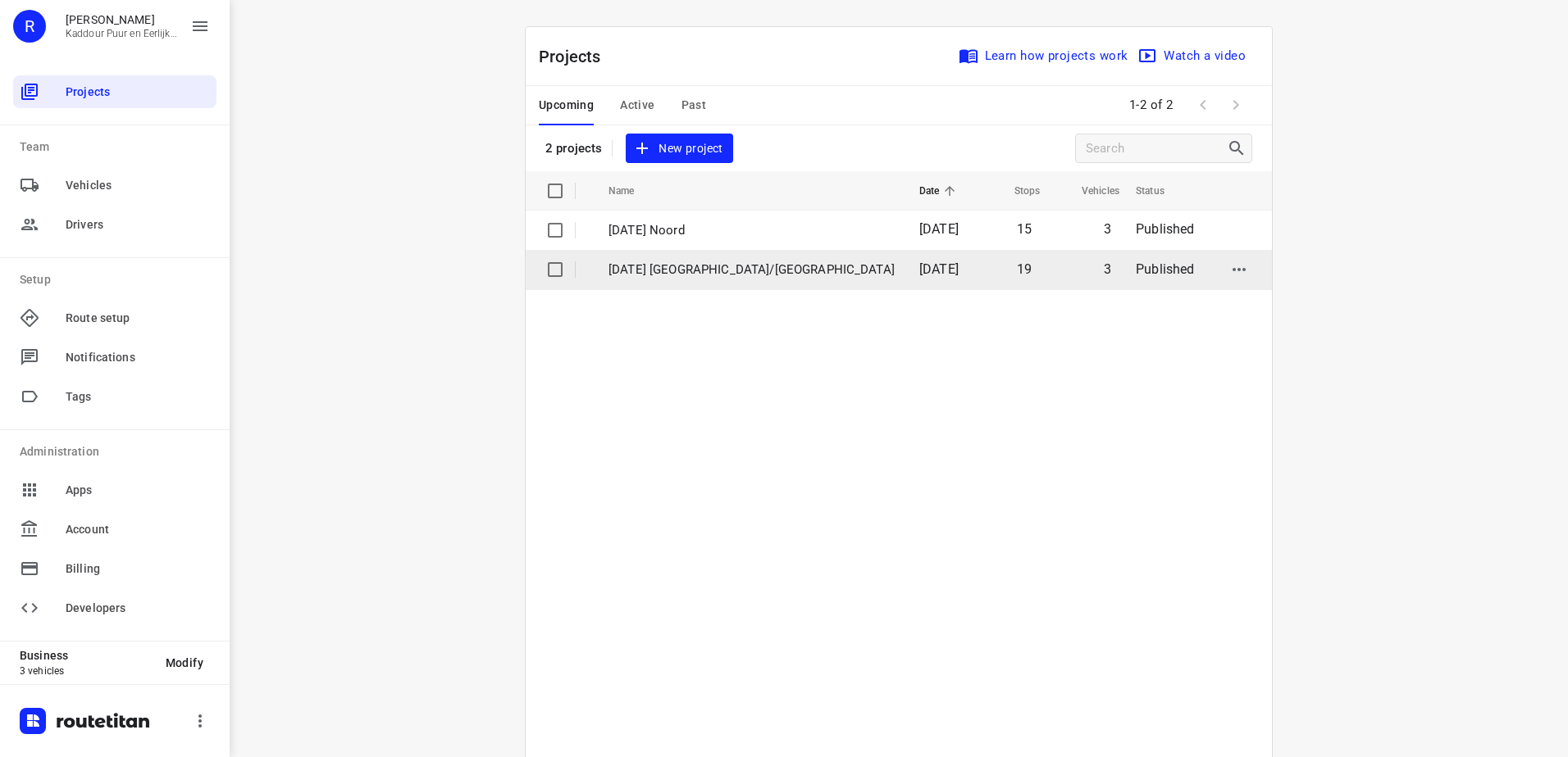
click at [975, 255] on td "19" at bounding box center [1009, 269] width 69 height 39
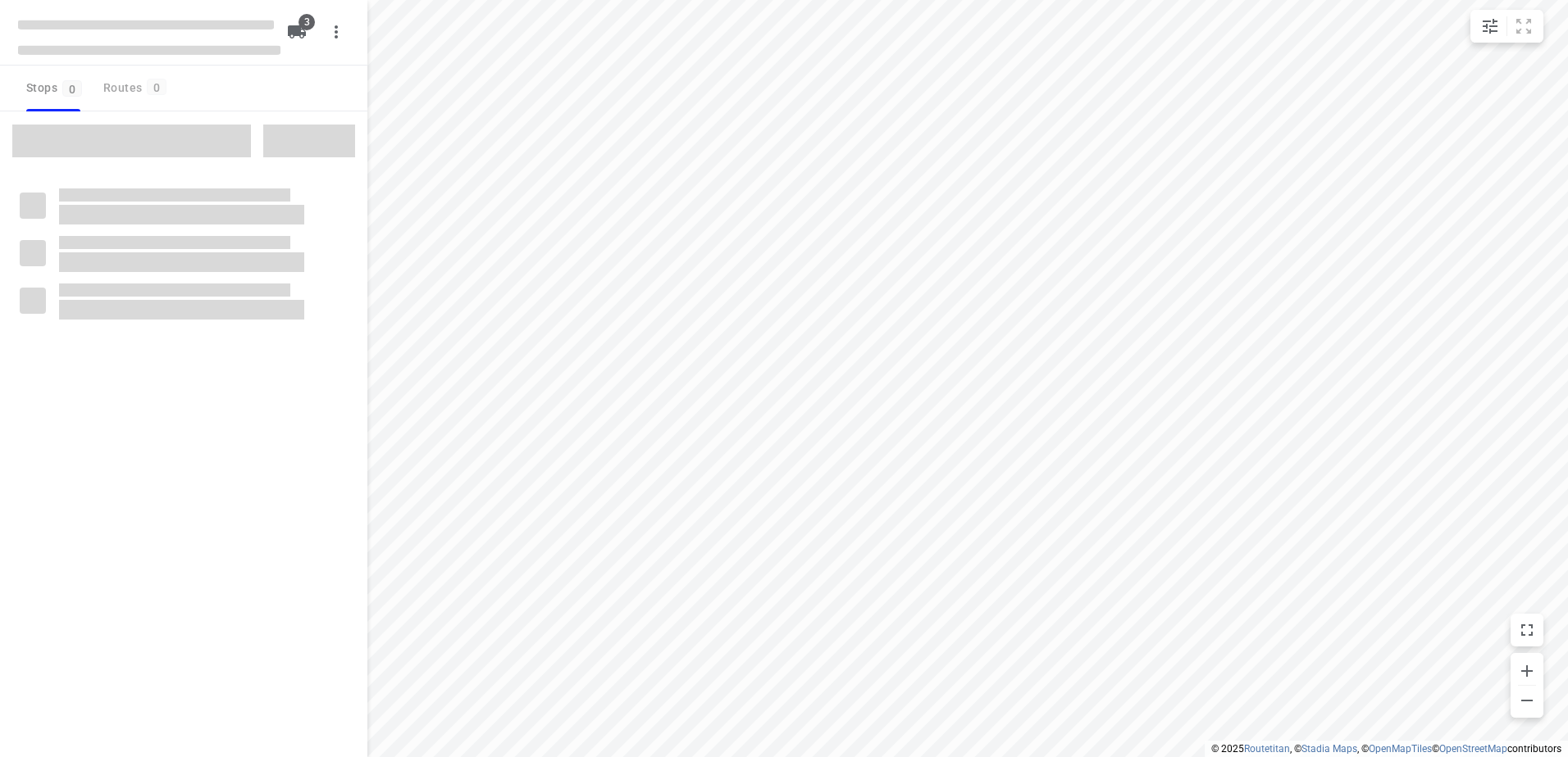
type input "distance"
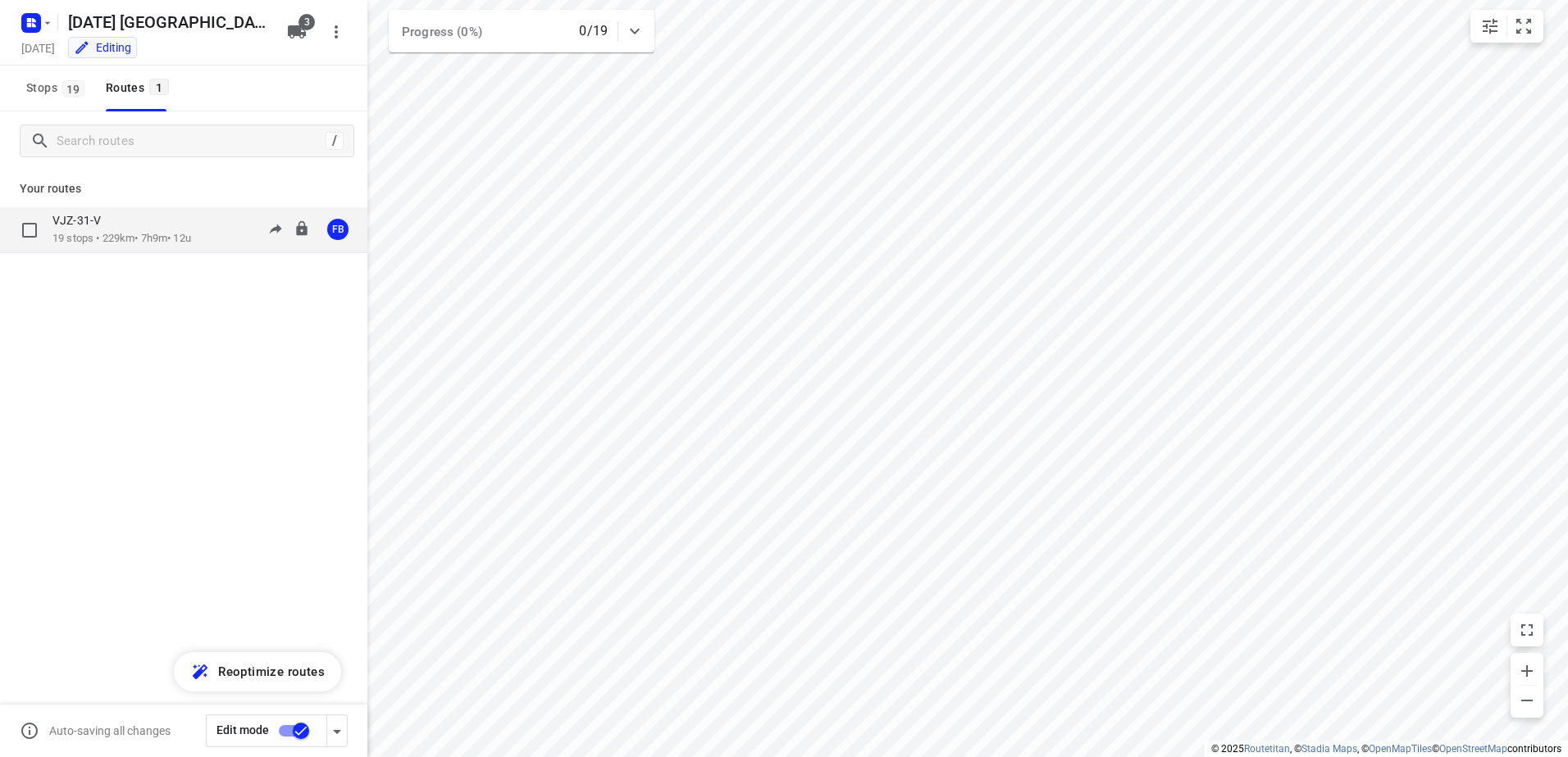
click at [191, 223] on div "VJZ-31-V" at bounding box center [121, 222] width 139 height 18
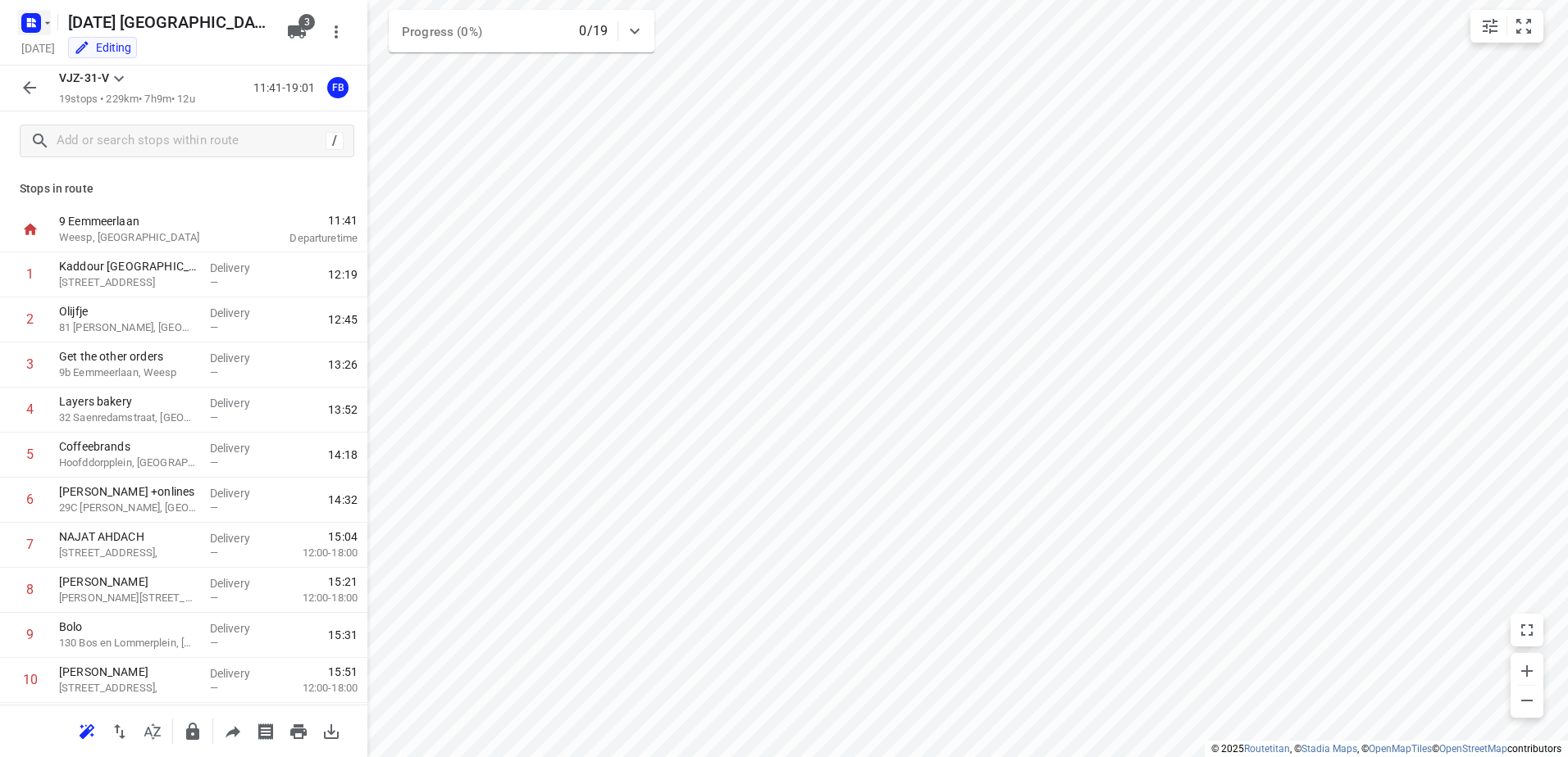
click at [29, 17] on rect "button" at bounding box center [32, 23] width 20 height 20
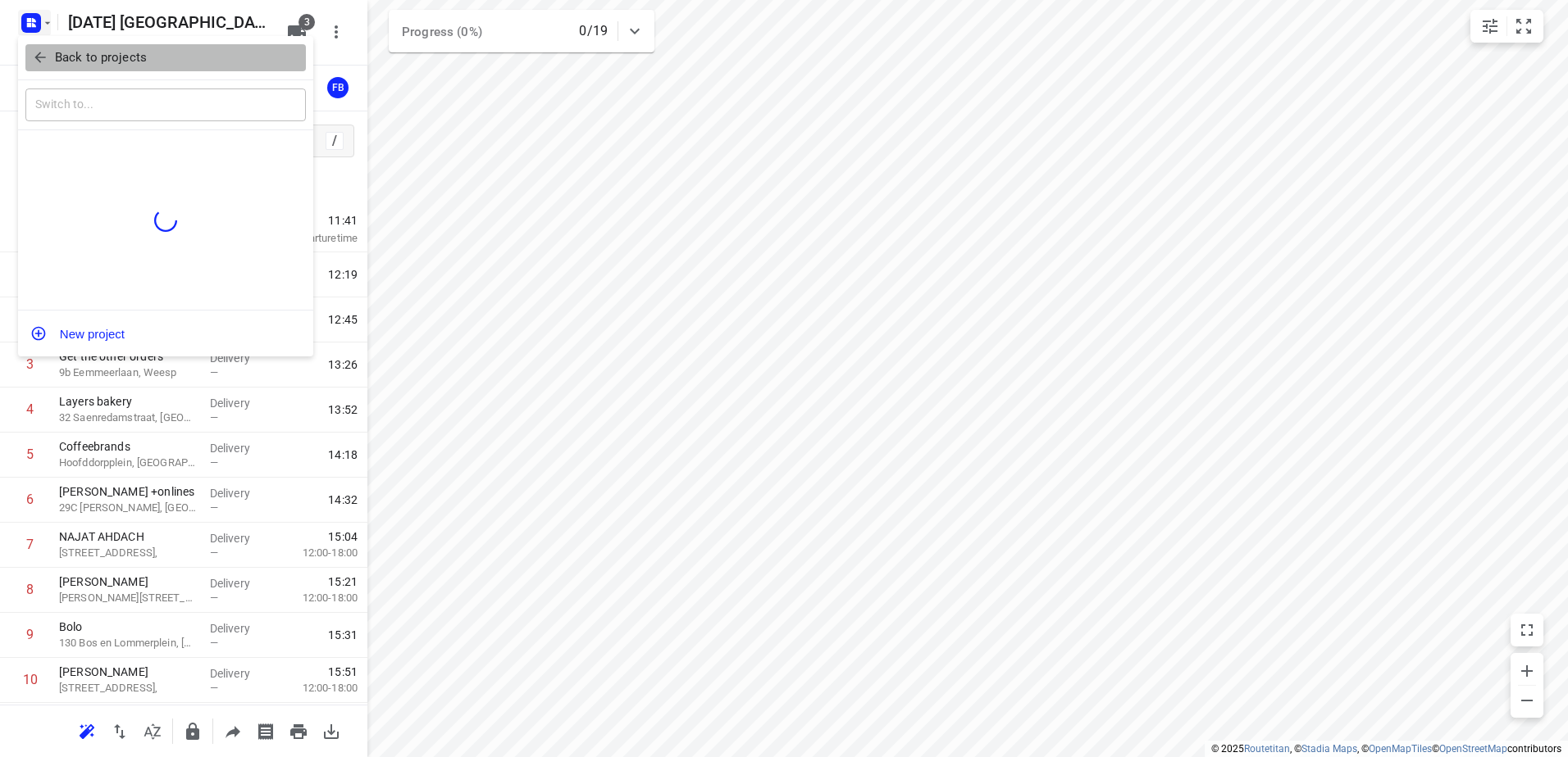
click at [37, 54] on icon "button" at bounding box center [41, 57] width 17 height 17
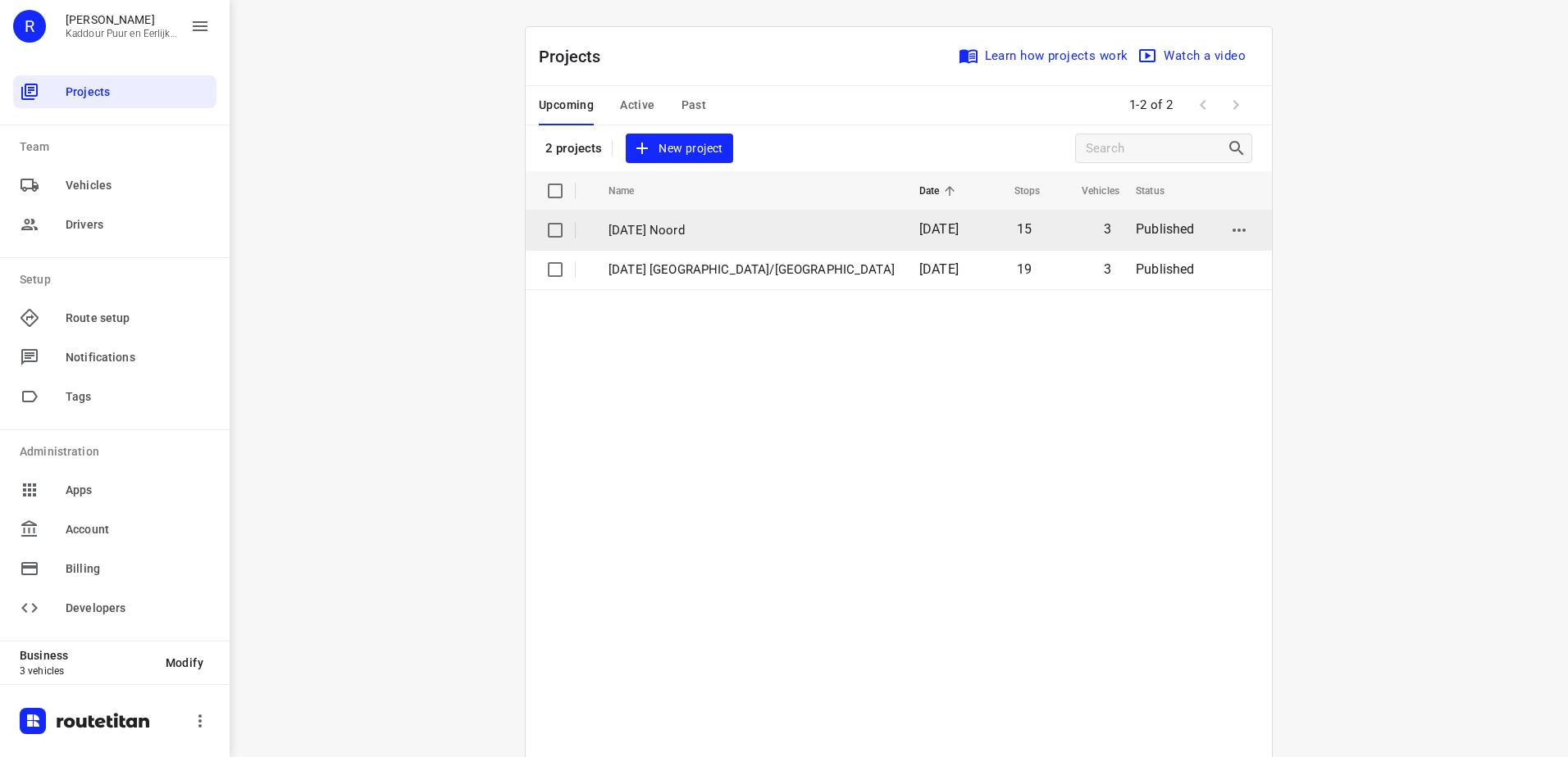
click at [919, 236] on span "[DATE]" at bounding box center [938, 229] width 39 height 16
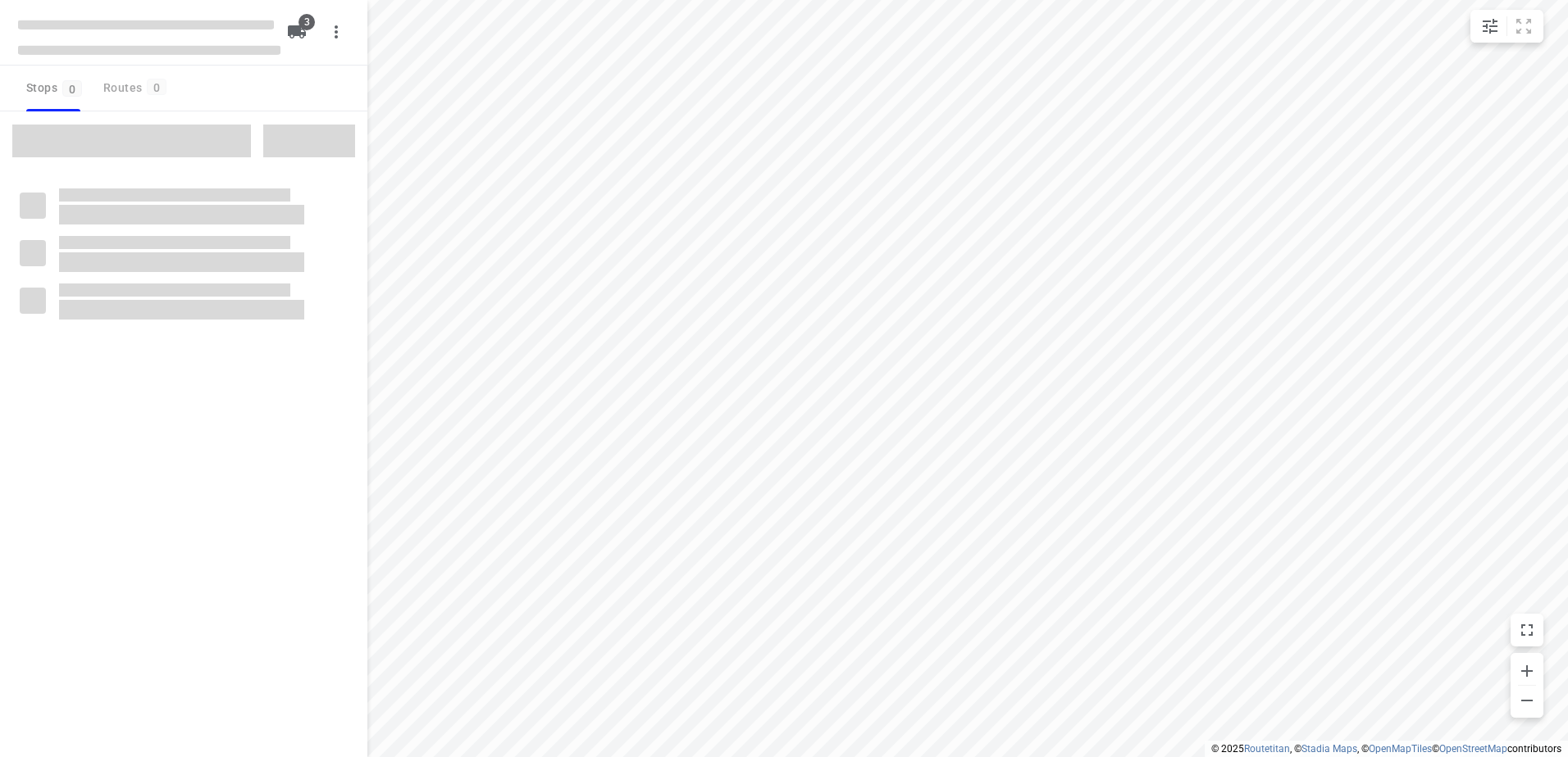
type input "distance"
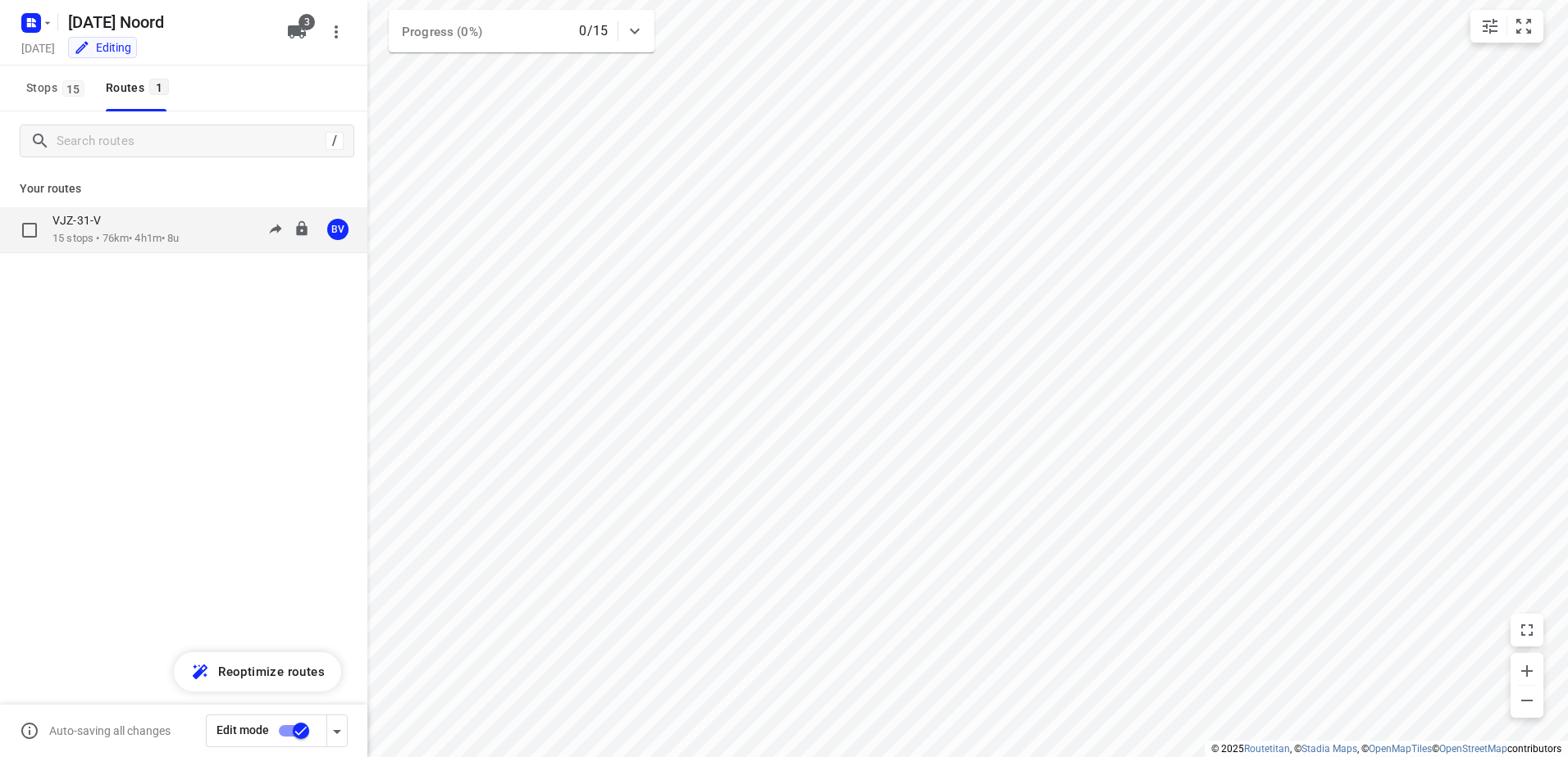
click at [133, 209] on div "VJZ-31-V 15 stops • 76km • 4h1m • 8u 11:52-15:54 BV" at bounding box center [184, 230] width 367 height 46
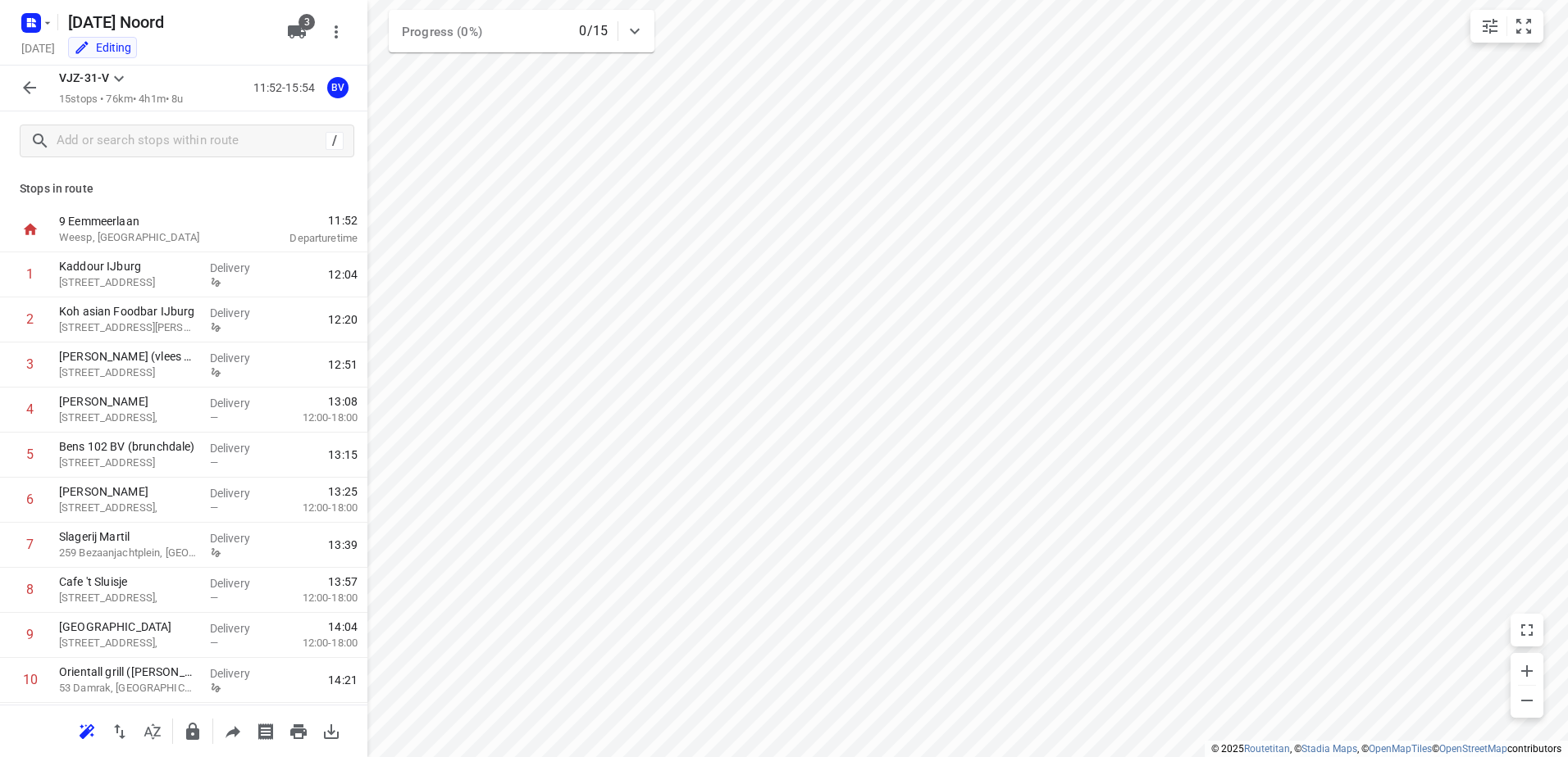
click at [28, 81] on icon "button" at bounding box center [30, 88] width 20 height 20
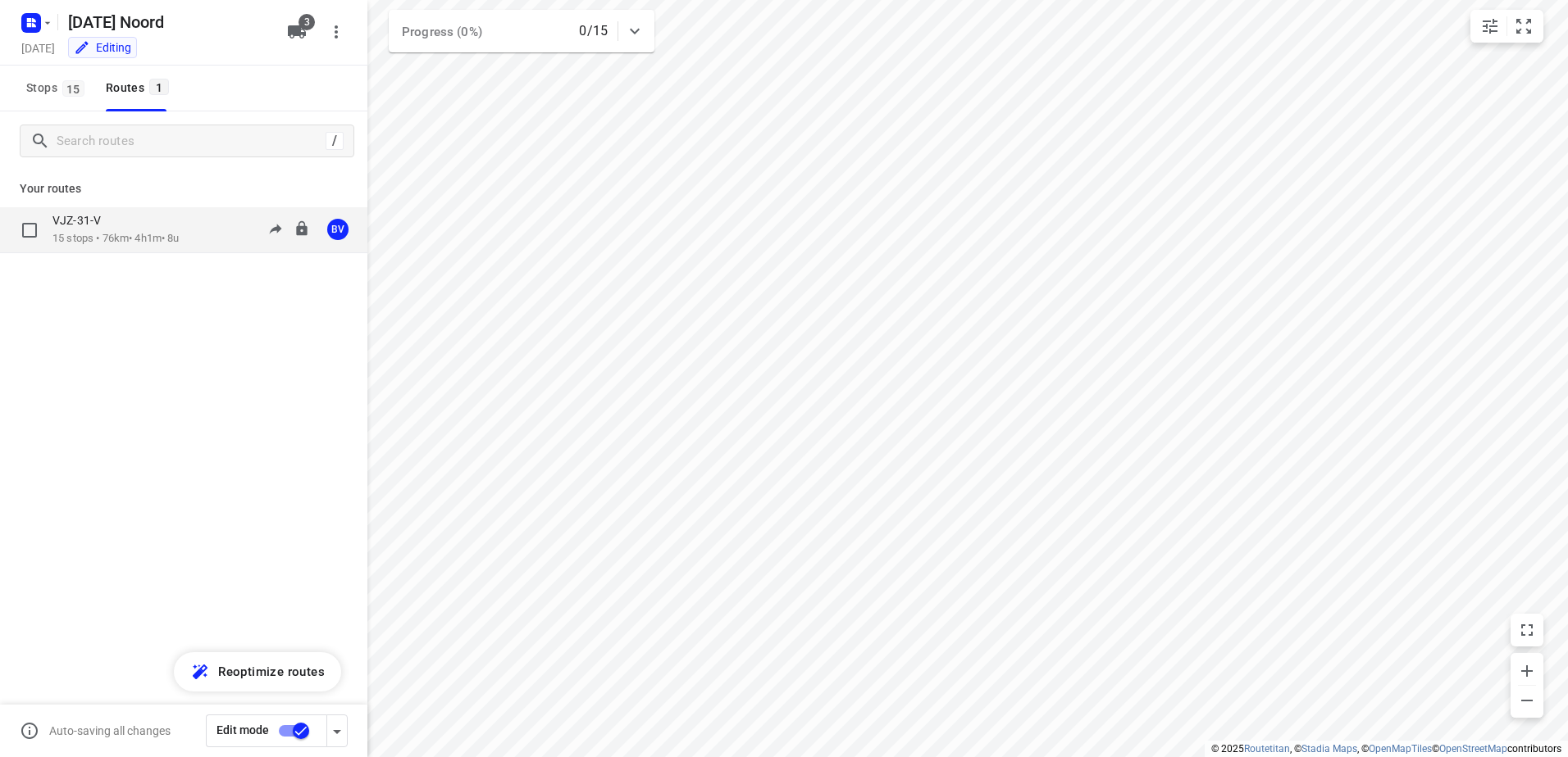
click at [123, 247] on div "VJZ-31-V 15 stops • 76km • 4h1m • 8u 11:52-15:54 BV" at bounding box center [184, 230] width 367 height 46
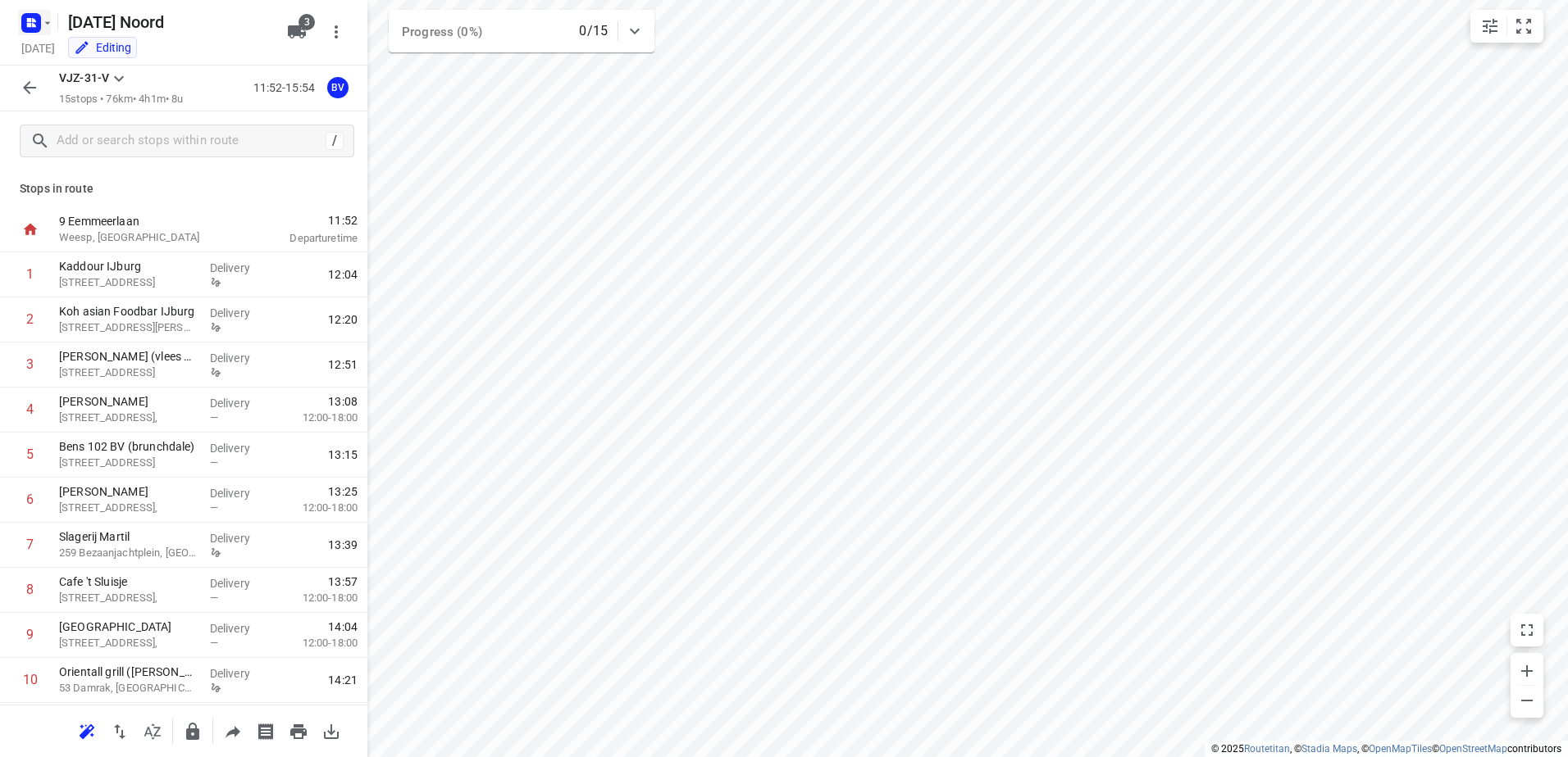
click at [22, 30] on icon "button" at bounding box center [32, 23] width 27 height 27
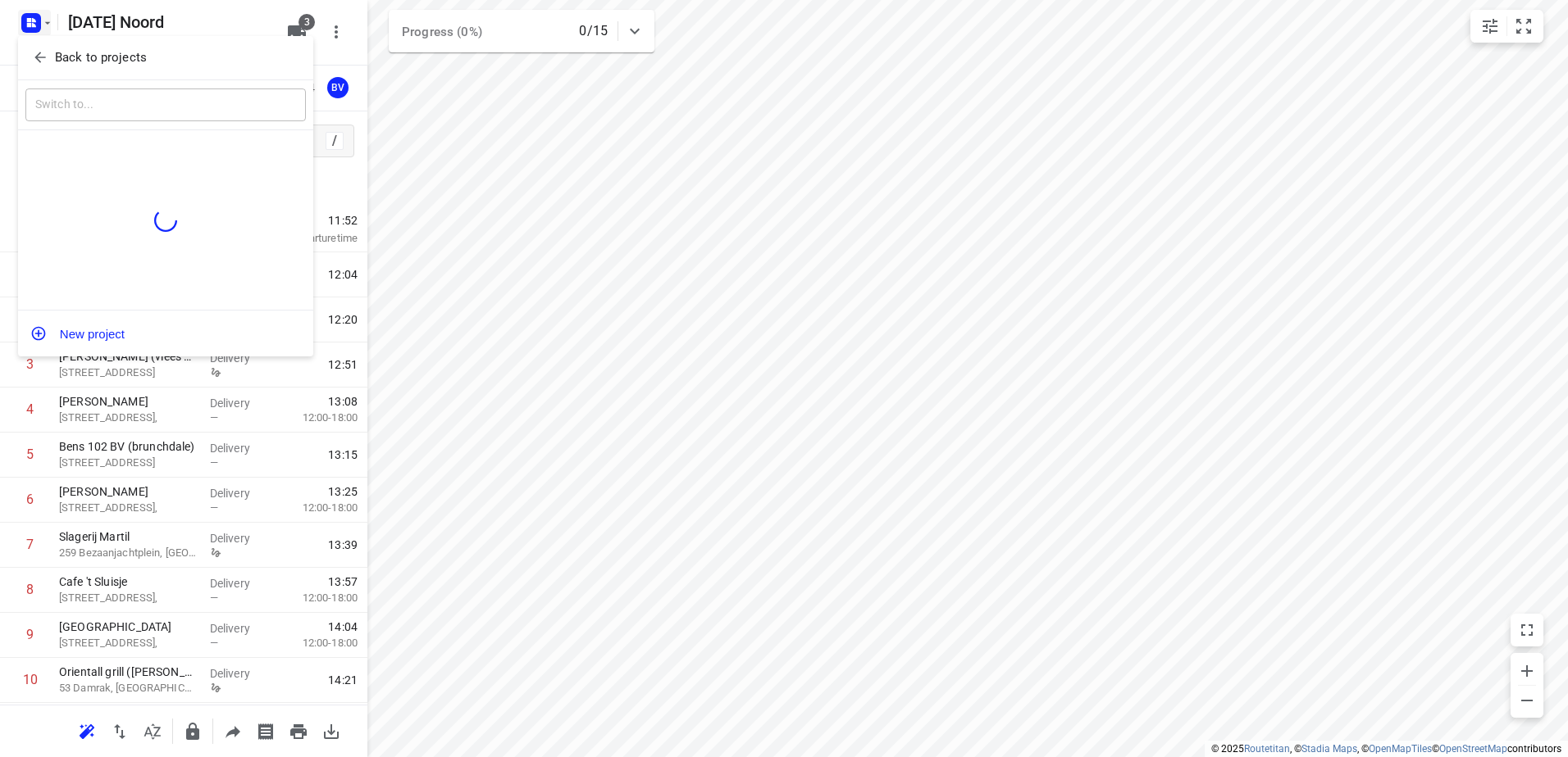
click at [34, 53] on icon "button" at bounding box center [41, 57] width 17 height 17
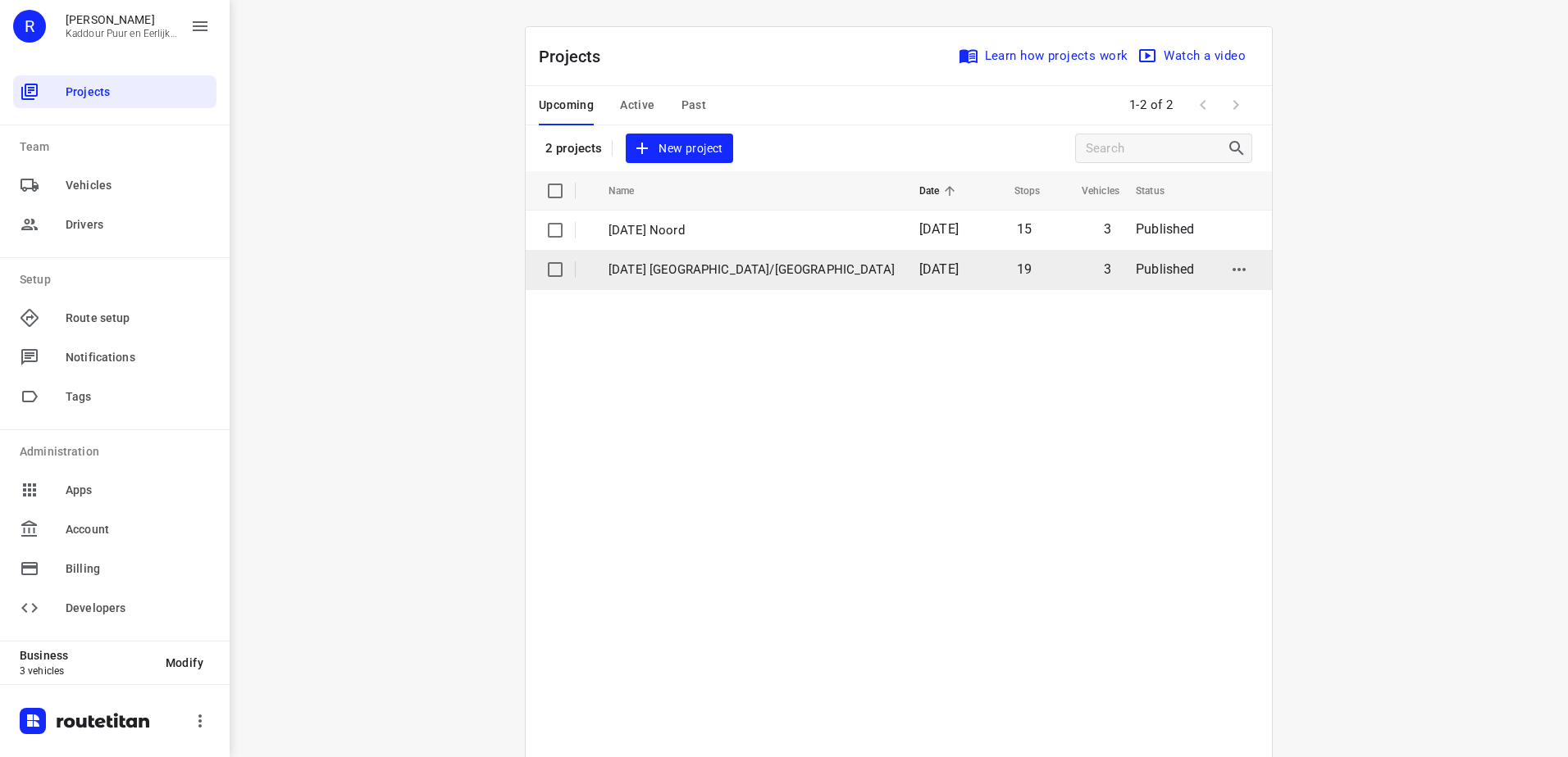
click at [919, 262] on span "[DATE]" at bounding box center [938, 269] width 39 height 16
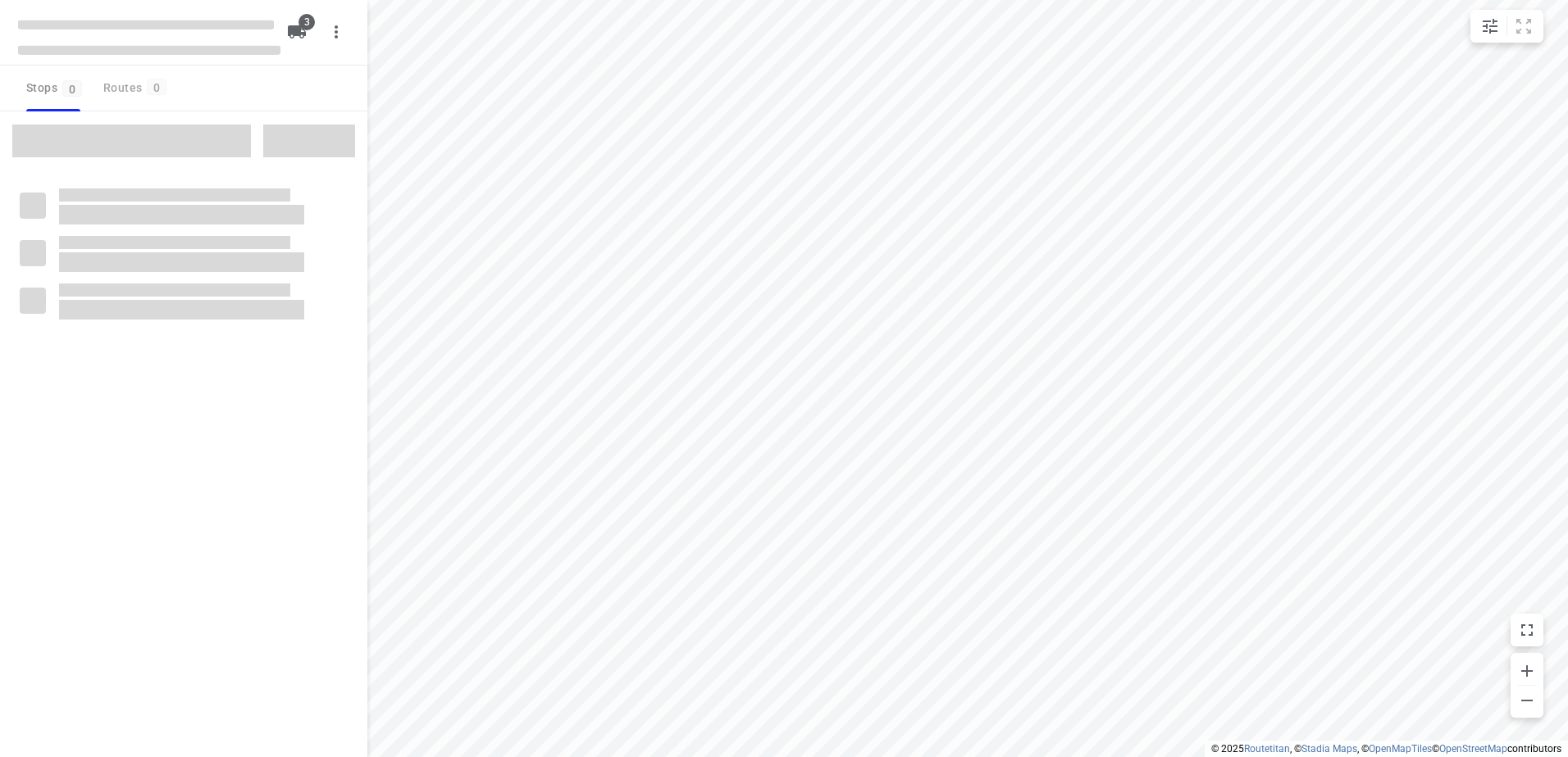
type input "distance"
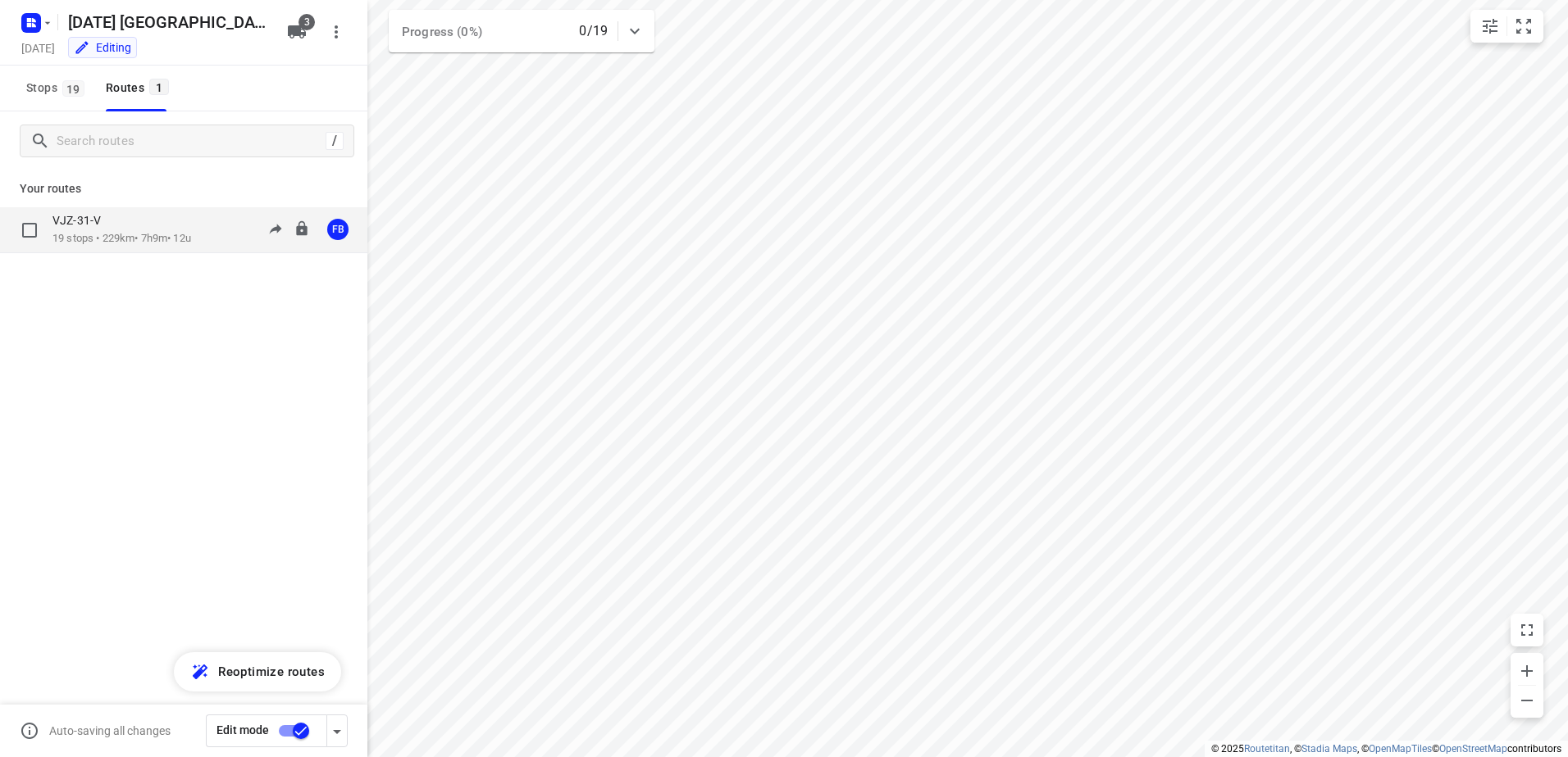
click at [184, 226] on div "VJZ-31-V" at bounding box center [121, 222] width 139 height 18
